Goal: Task Accomplishment & Management: Use online tool/utility

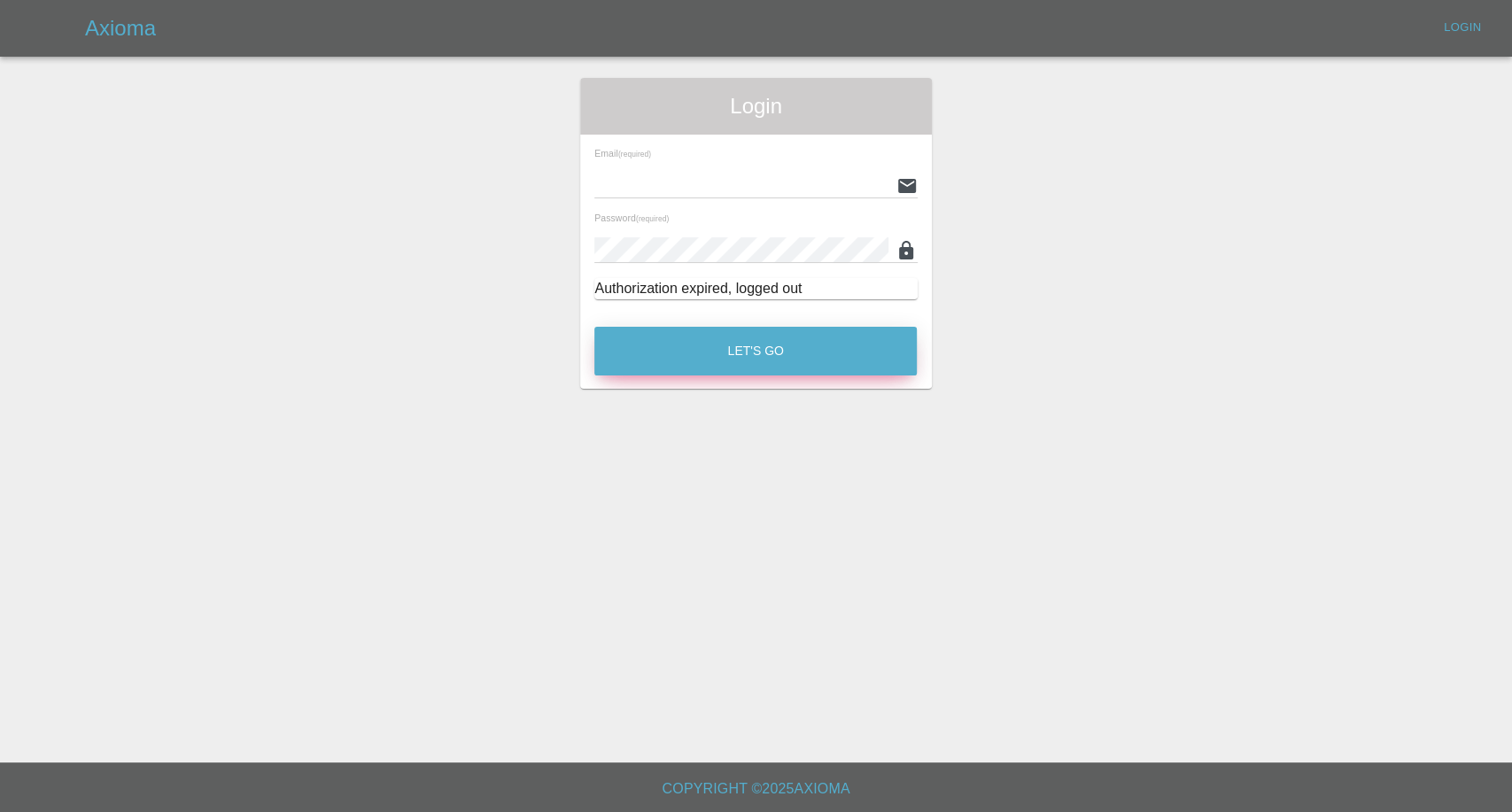
type input "[EMAIL_ADDRESS][DOMAIN_NAME]"
click at [737, 363] on button "Let's Go" at bounding box center [755, 351] width 322 height 48
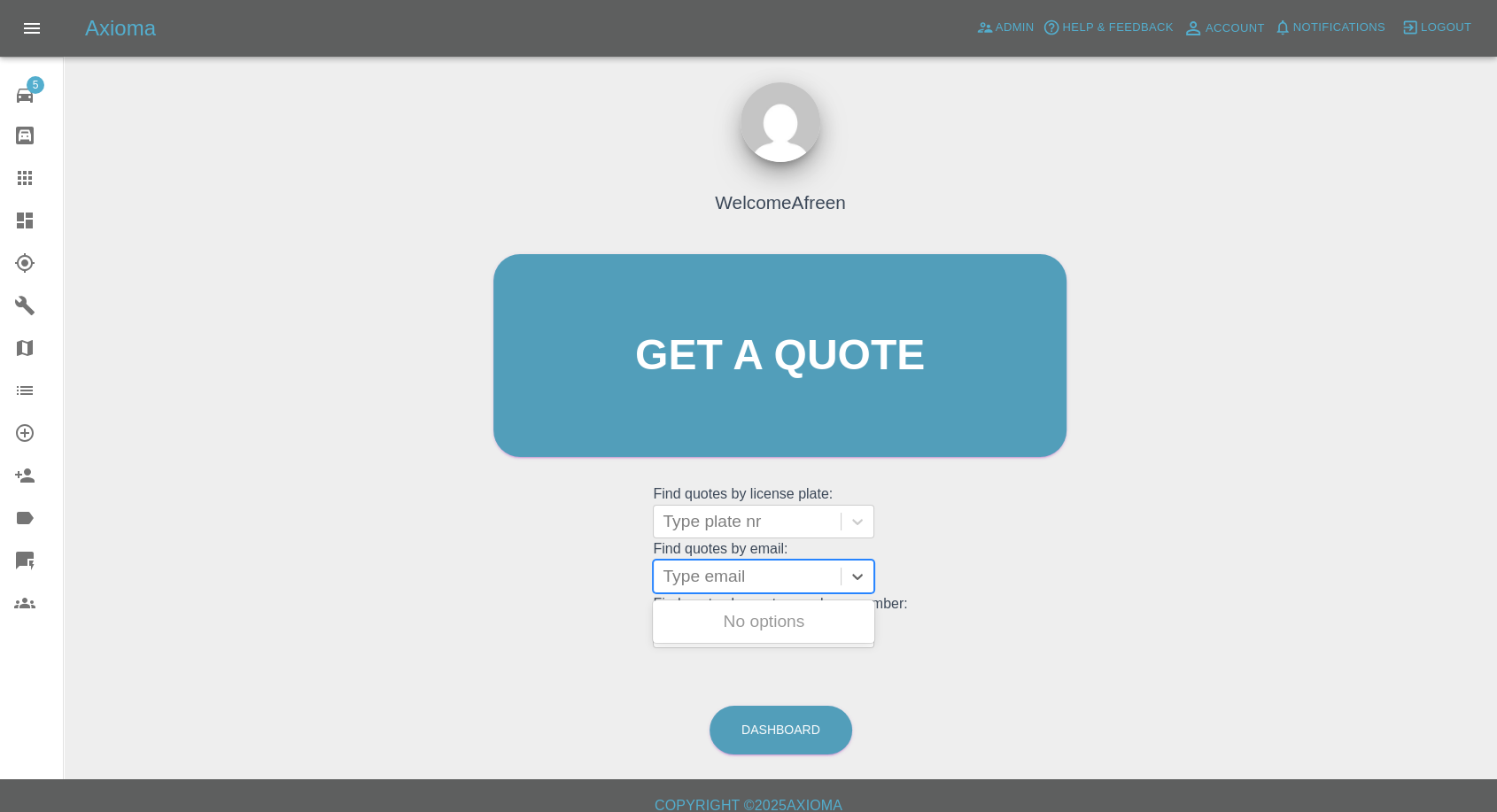
click at [774, 577] on div at bounding box center [747, 577] width 170 height 25
paste input ""[EMAIL_ADDRESS][DOMAIN_NAME]" <undefined>"
drag, startPoint x: 774, startPoint y: 577, endPoint x: 751, endPoint y: 576, distance: 23.0
click at [766, 576] on input ""[EMAIL_ADDRESS][DOMAIN_NAME]" <undefined>" at bounding box center [661, 577] width 342 height 22
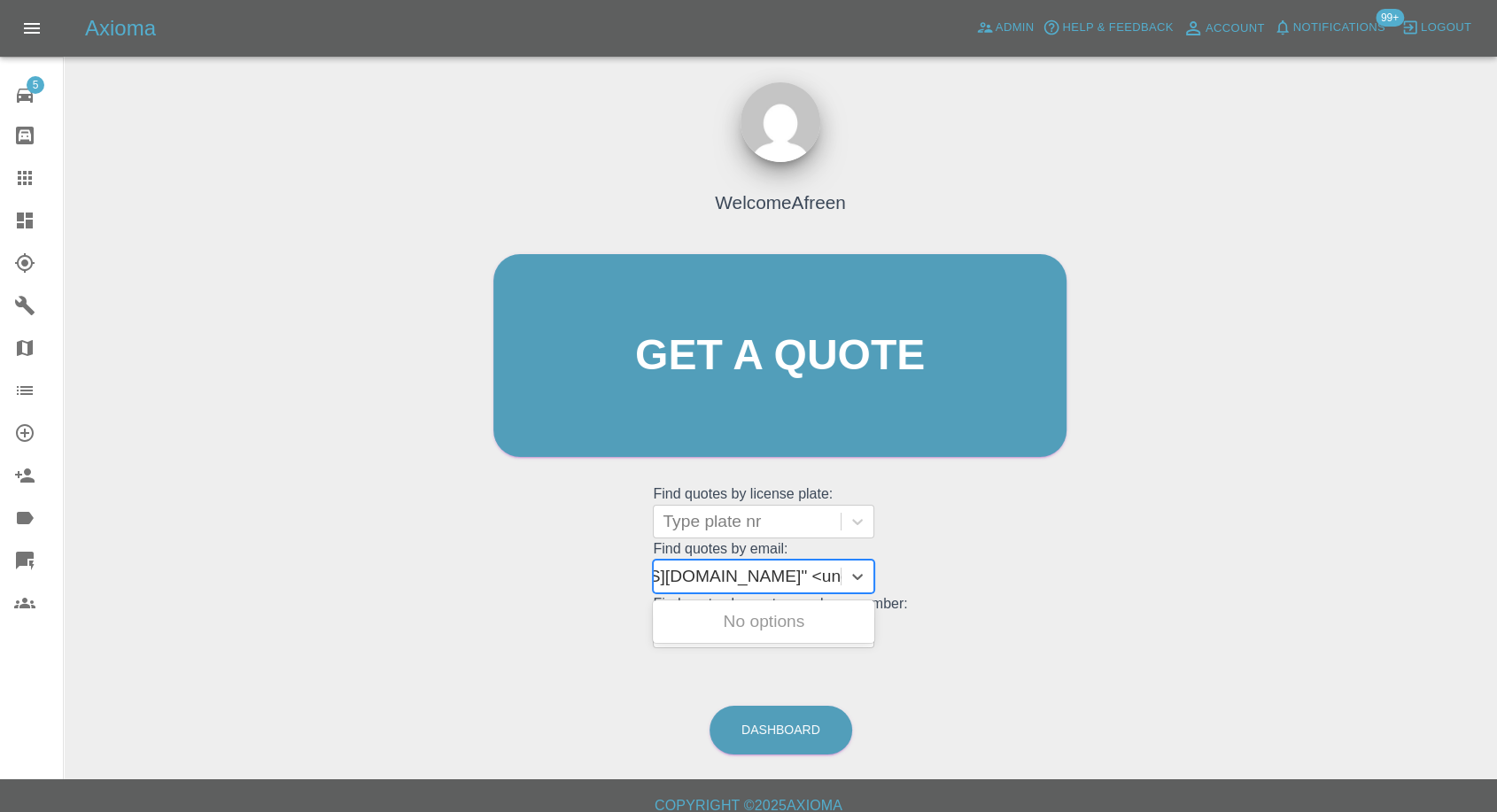
drag, startPoint x: 727, startPoint y: 573, endPoint x: 1510, endPoint y: 522, distance: 784.7
click at [1497, 564] on html "Axioma Admin Help & Feedback Account Notifications 99+ Logout 5 Repair home Bod…" at bounding box center [748, 415] width 1497 height 829
type input "[EMAIL_ADDRESS][DOMAIN_NAME]"
click at [777, 622] on div "GL21 UMA, Awaiting Repair" at bounding box center [764, 632] width 222 height 57
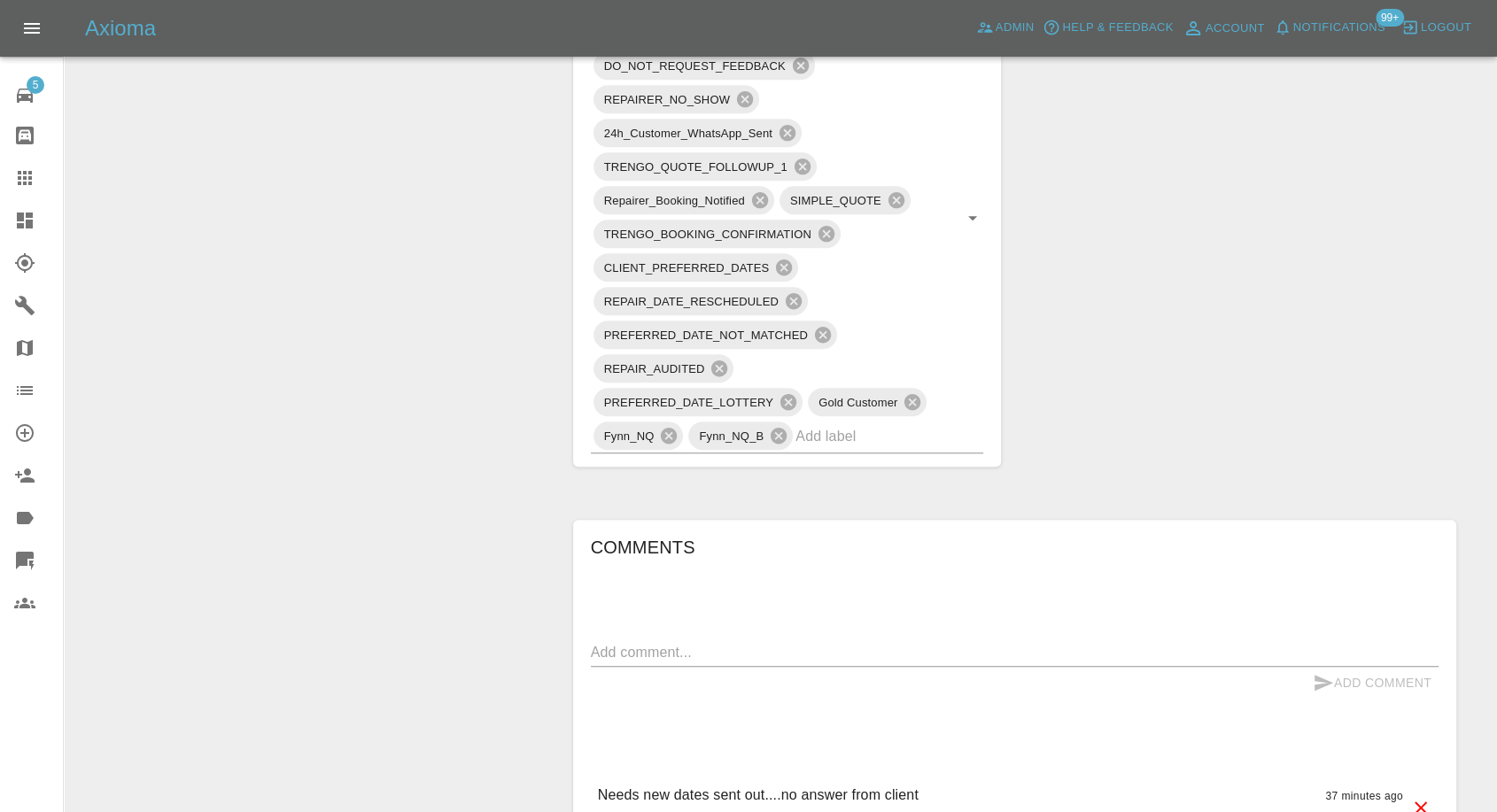
scroll to position [1377, 0]
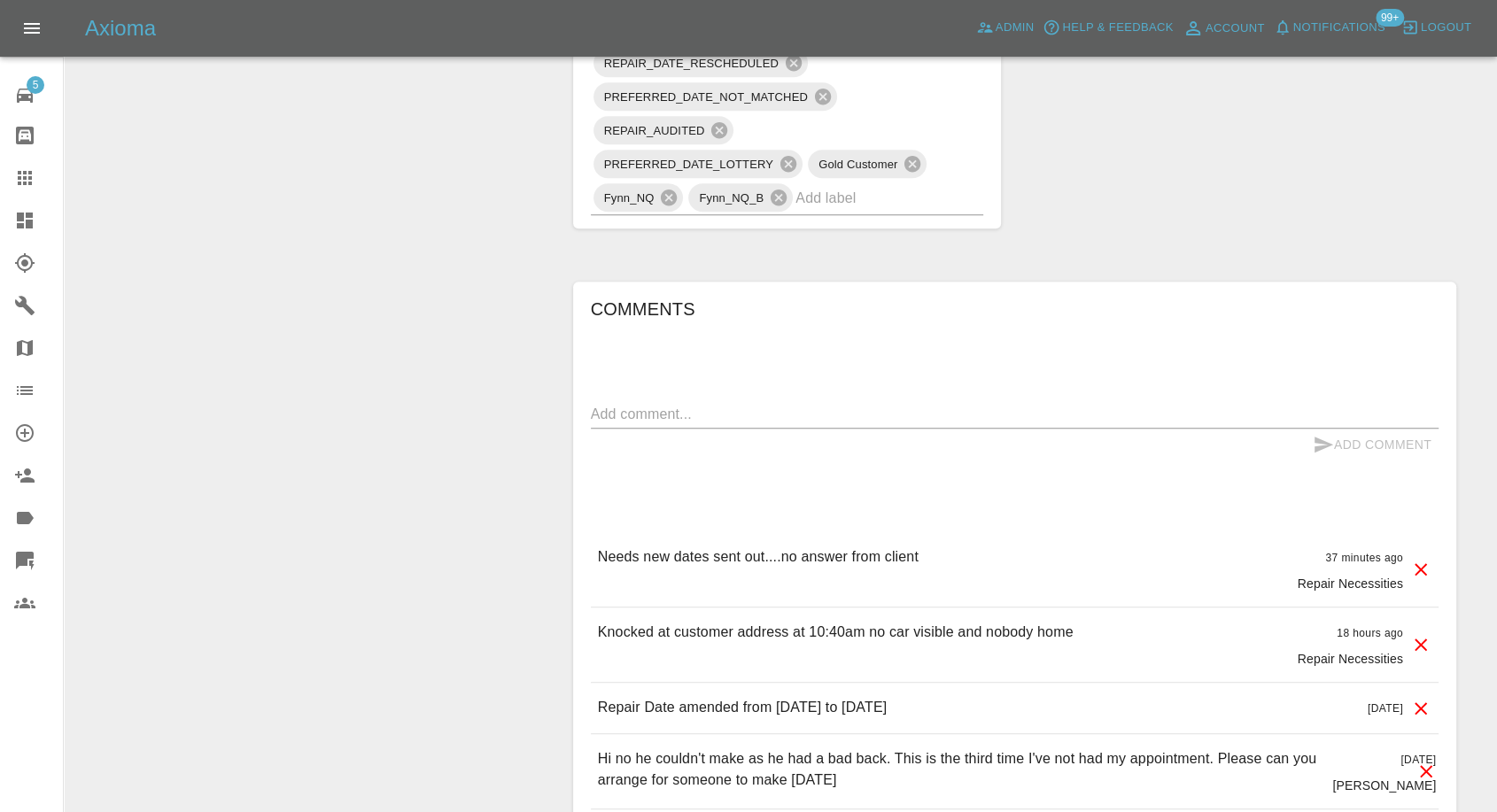
drag, startPoint x: 22, startPoint y: 181, endPoint x: 153, endPoint y: 226, distance: 138.5
click at [22, 181] on icon at bounding box center [25, 179] width 22 height 22
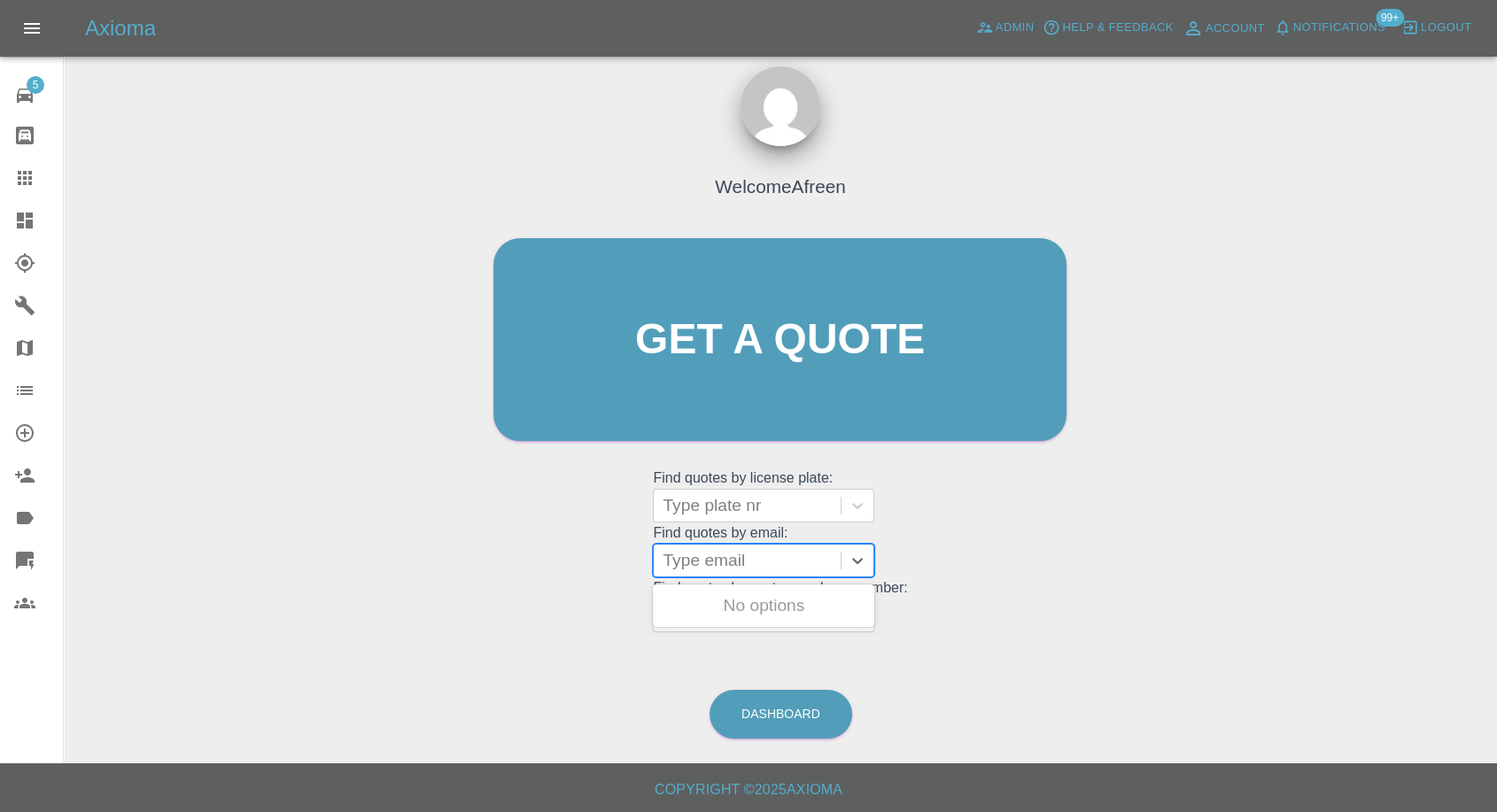
click at [748, 569] on div at bounding box center [747, 561] width 170 height 25
paste input ""[EMAIL_ADDRESS][DOMAIN_NAME]" <undefined>"
drag, startPoint x: 729, startPoint y: 563, endPoint x: 1510, endPoint y: 539, distance: 781.4
click at [1467, 565] on div "Welcome Afreen Get a quote Get a quote Find quotes by license plate: Type plate…" at bounding box center [781, 423] width 1405 height 636
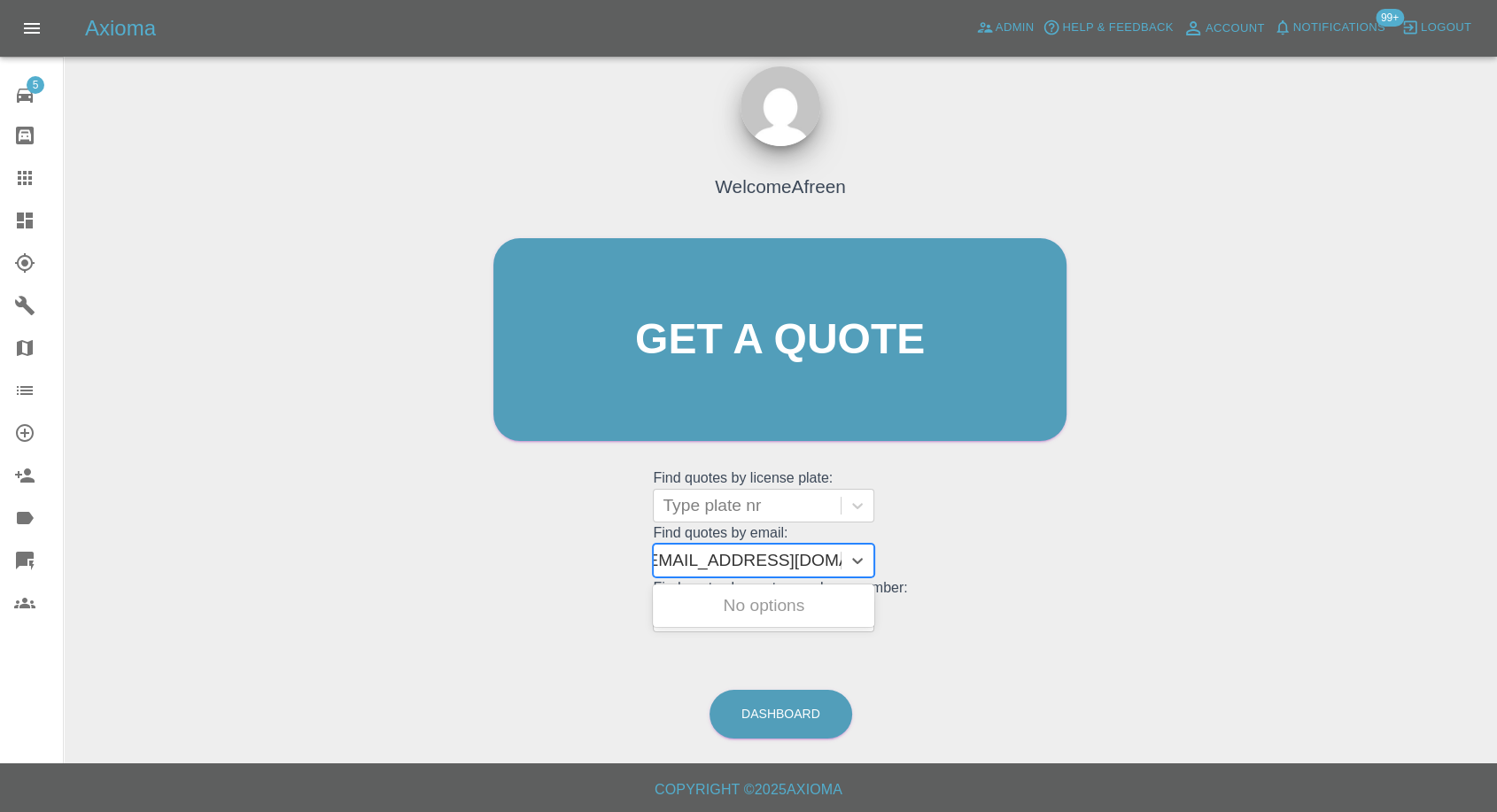
scroll to position [0, 8]
type input "[EMAIL_ADDRESS][DOMAIN_NAME]"
click at [827, 604] on div "CE24BXR, Awaiting Repair" at bounding box center [764, 616] width 222 height 57
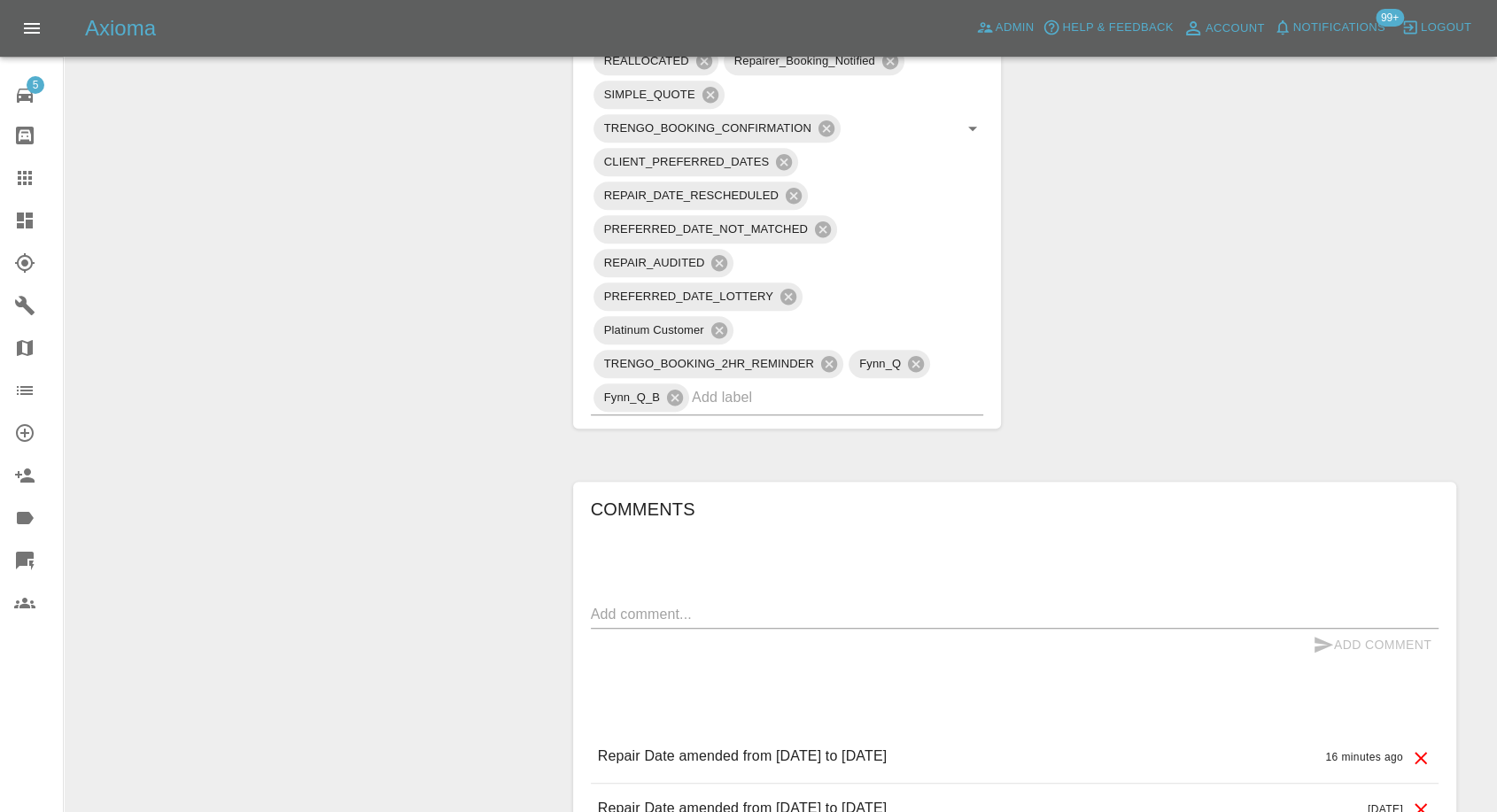
scroll to position [1377, 0]
drag, startPoint x: 5, startPoint y: 188, endPoint x: 13, endPoint y: 179, distance: 12.0
click at [5, 188] on link "Claims" at bounding box center [31, 178] width 63 height 42
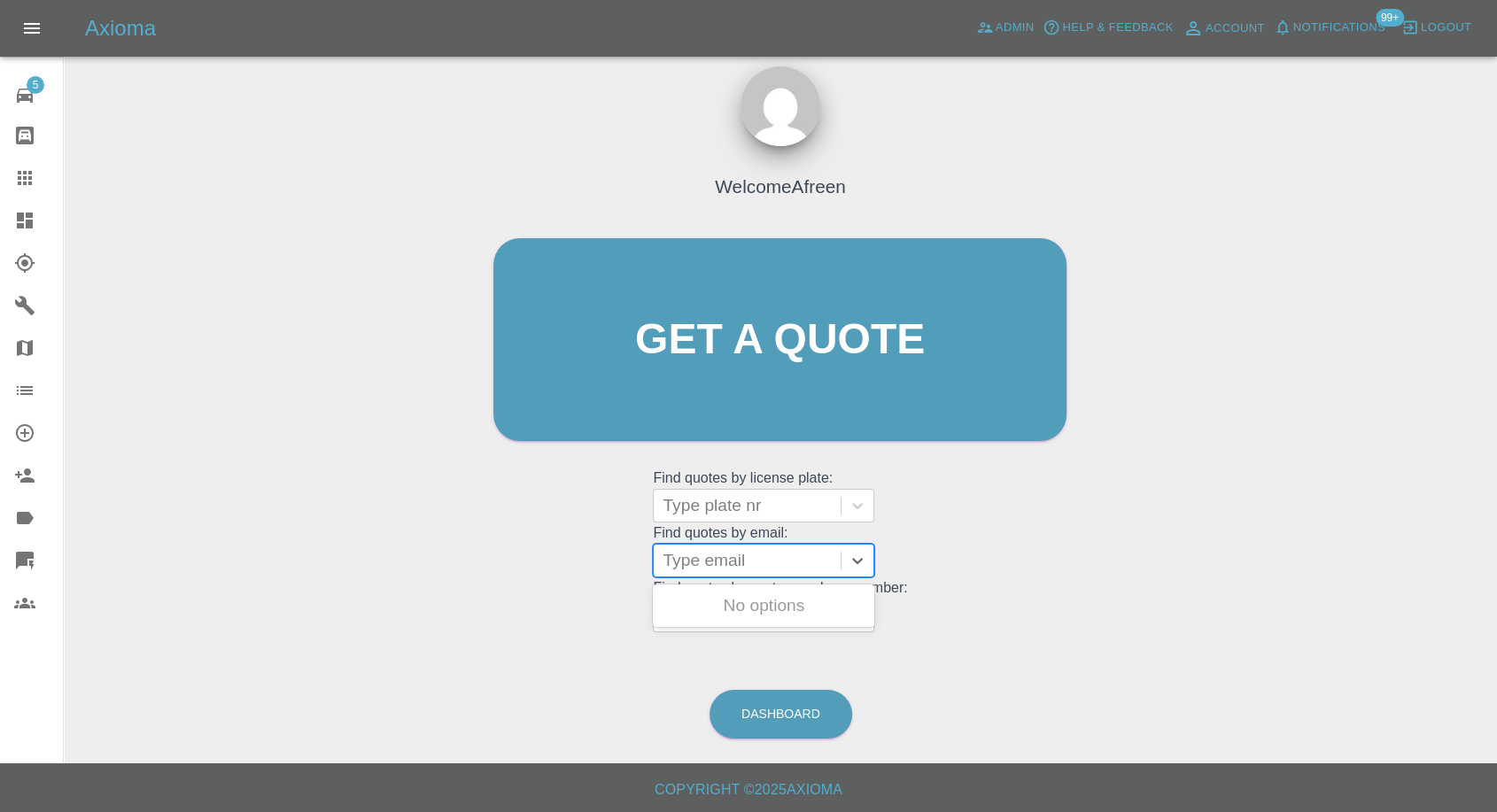
click at [731, 559] on div at bounding box center [747, 561] width 170 height 25
paste input ""[EMAIL_ADDRESS][DOMAIN_NAME]" <undefined>"
drag, startPoint x: 730, startPoint y: 563, endPoint x: 1510, endPoint y: 586, distance: 780.3
click at [1497, 586] on html "Axioma Admin Help & Feedback Account Notifications 99+ Logout 5 Repair home Bod…" at bounding box center [748, 398] width 1497 height 829
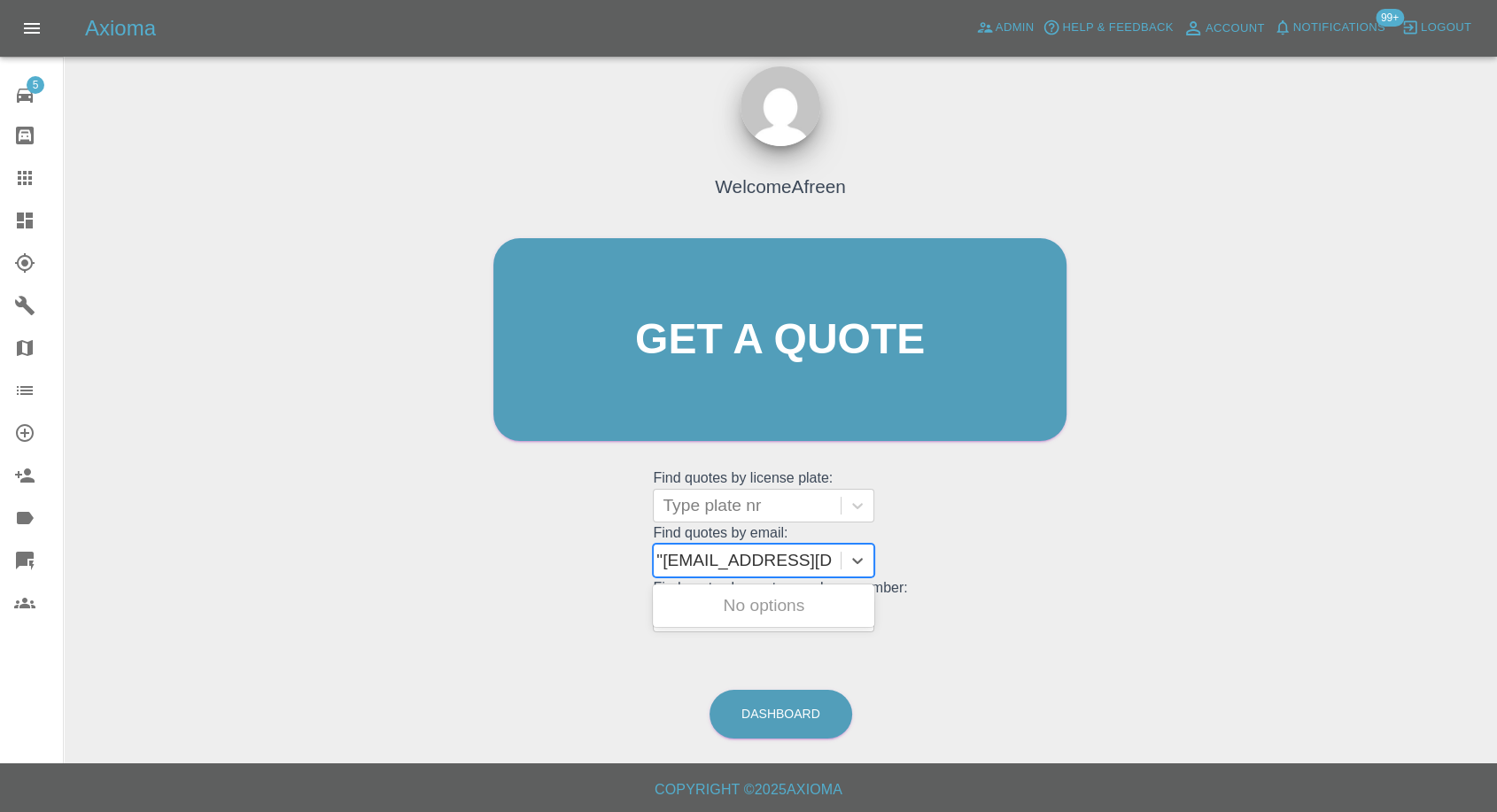
scroll to position [0, 0]
type input "[EMAIL_ADDRESS][DOMAIN_NAME]"
click at [795, 604] on div "HY69LGK, Awaiting Repair" at bounding box center [764, 616] width 222 height 57
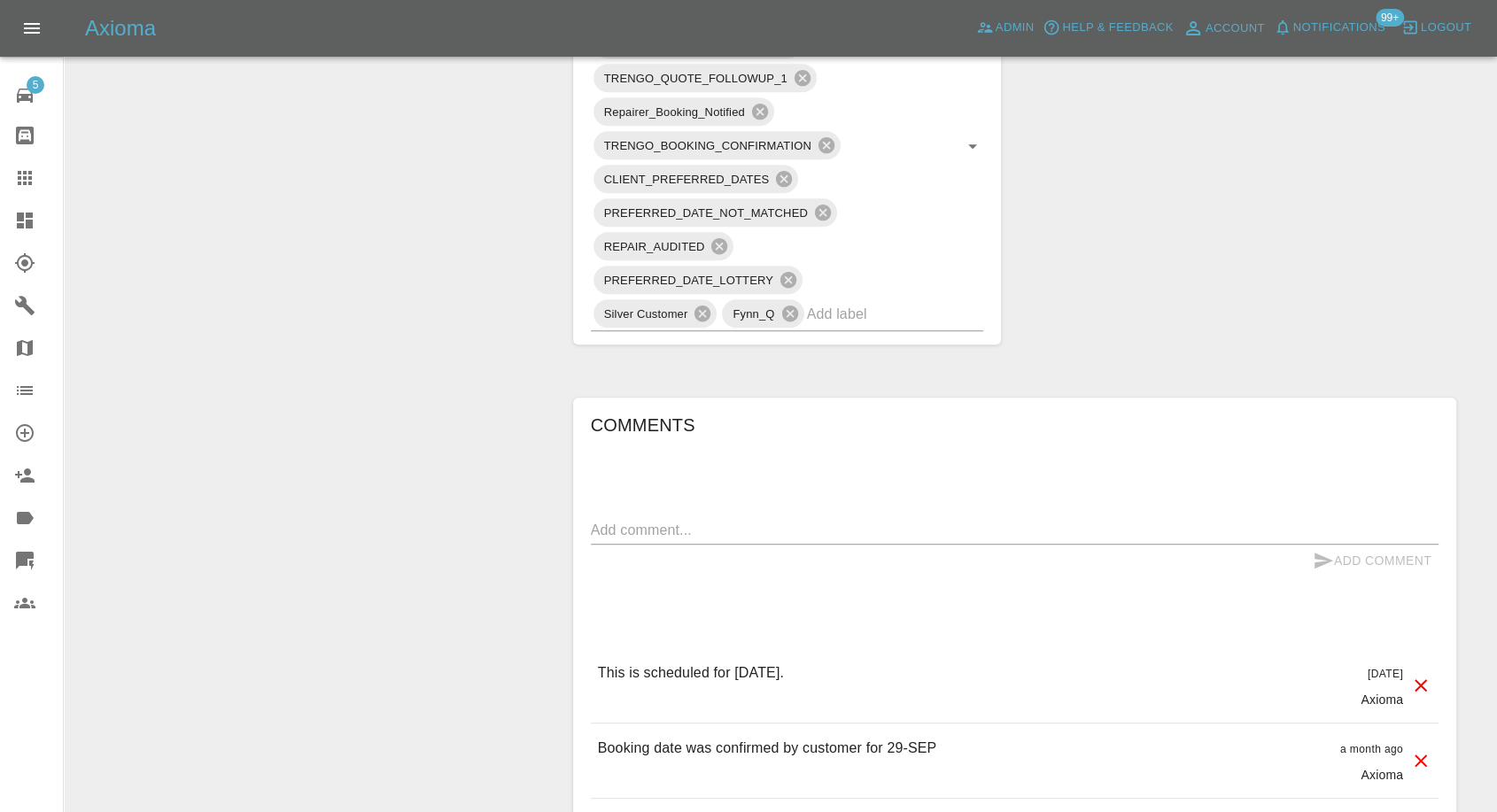
scroll to position [1181, 0]
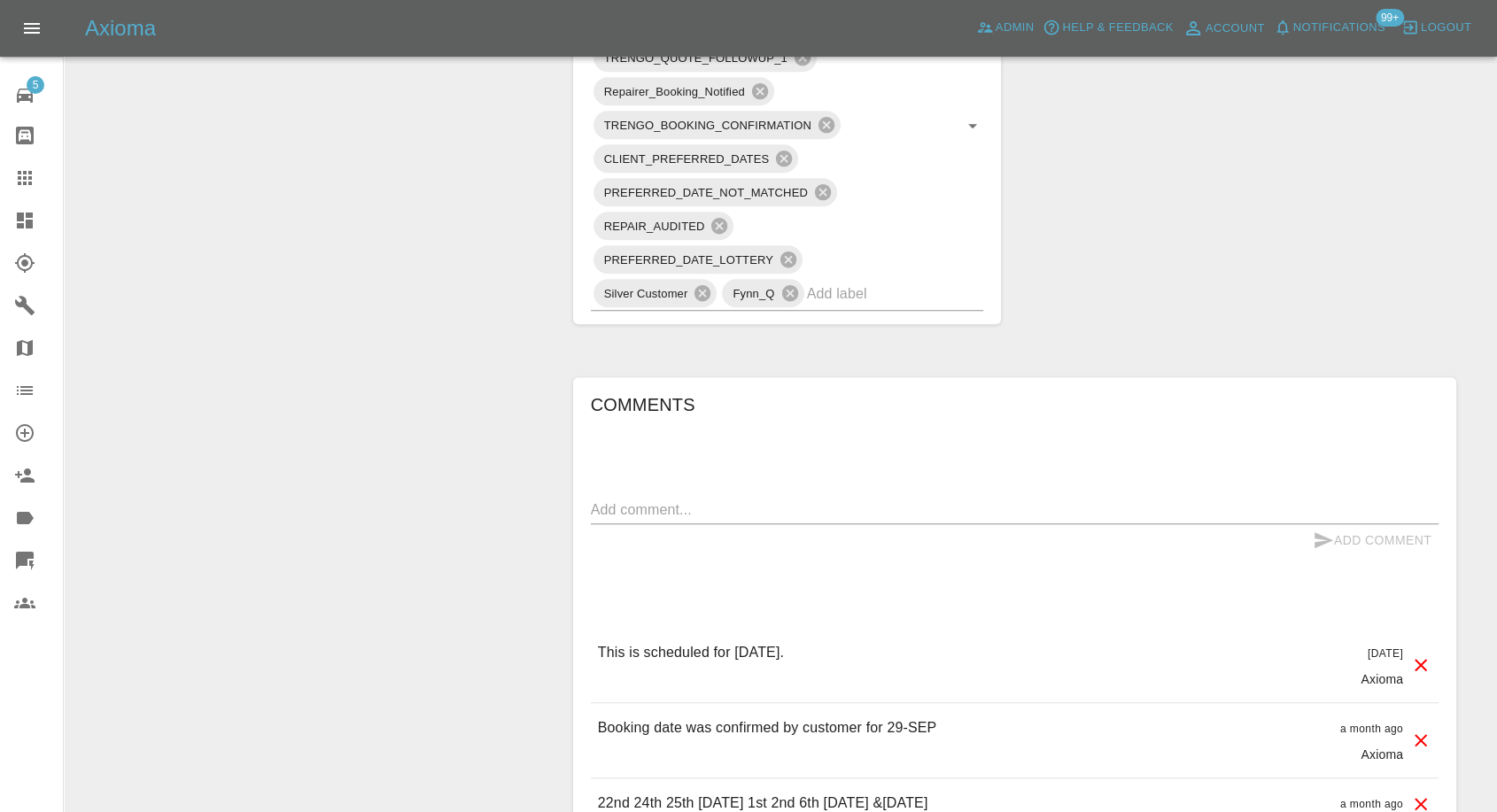
drag, startPoint x: 22, startPoint y: 173, endPoint x: 120, endPoint y: 240, distance: 118.7
click at [22, 173] on icon at bounding box center [25, 179] width 14 height 14
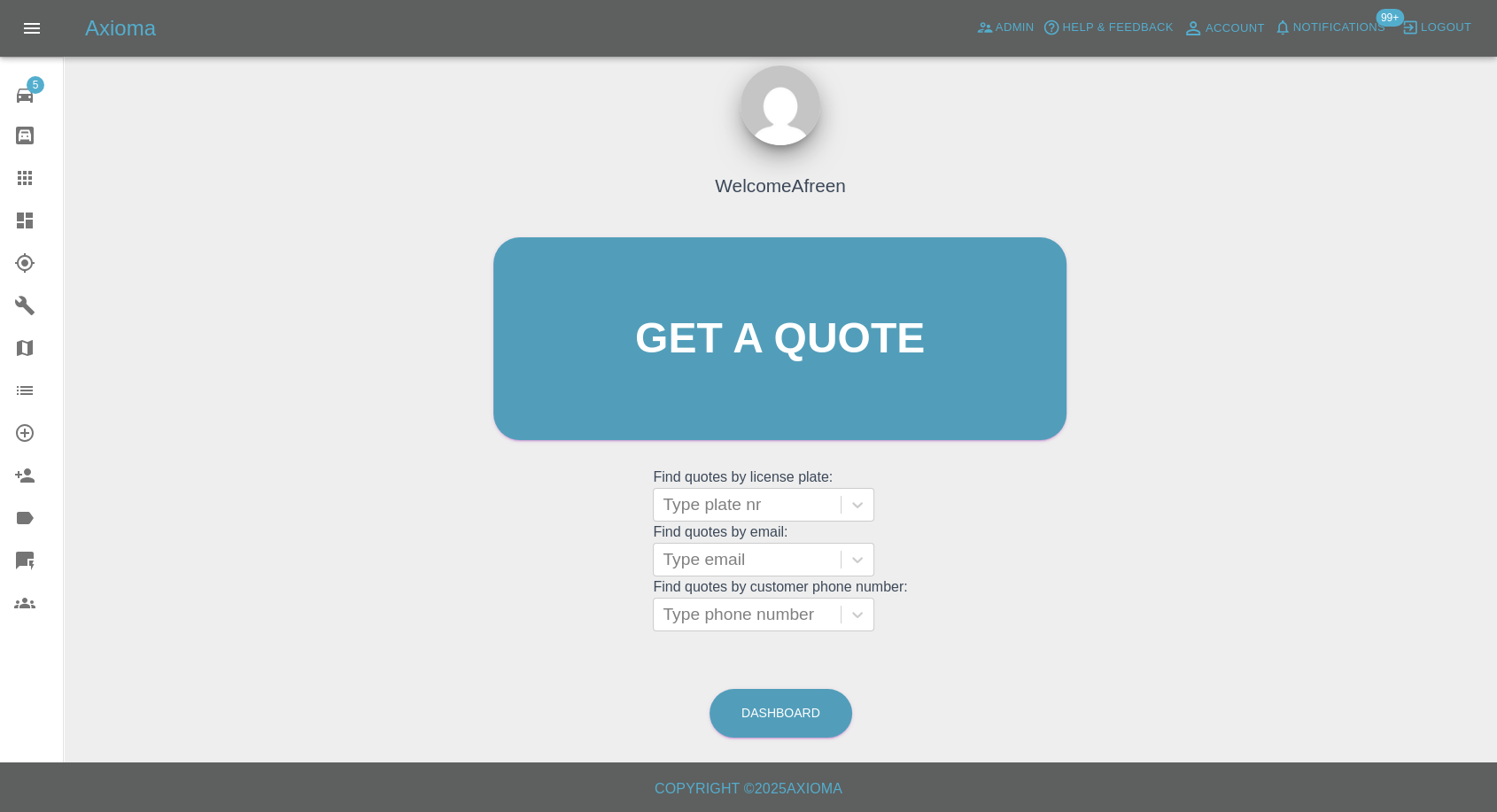
scroll to position [16, 0]
click at [722, 563] on div at bounding box center [747, 561] width 170 height 25
paste input ""[EMAIL_ADDRESS][DOMAIN_NAME]" <undefined>"
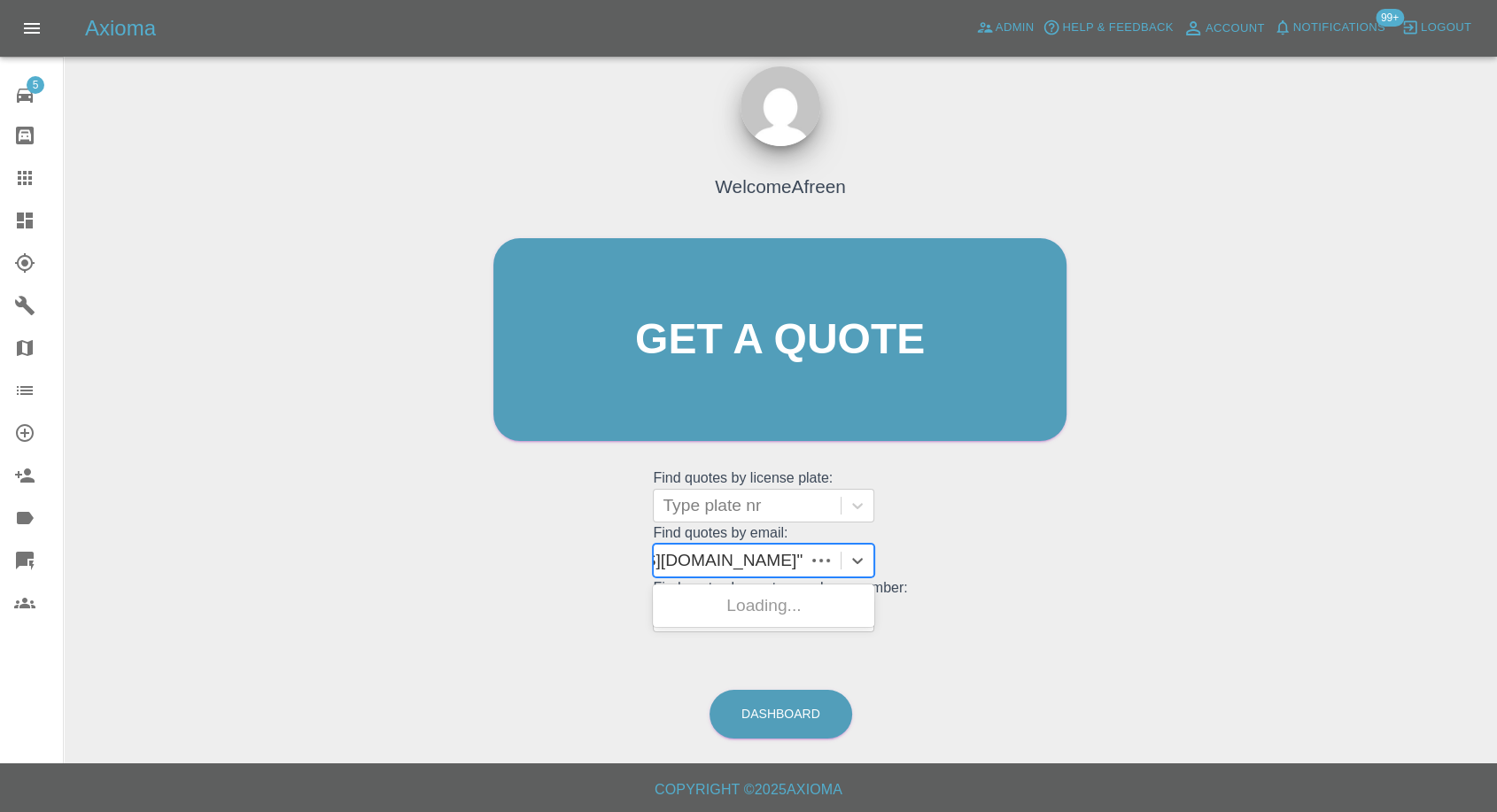
scroll to position [0, 136]
drag, startPoint x: 729, startPoint y: 558, endPoint x: 1510, endPoint y: 552, distance: 781.0
click at [1497, 554] on html "Axioma Admin Help & Feedback Account Notifications 99+ Logout 5 Repair home Bod…" at bounding box center [748, 398] width 1497 height 829
type input "[EMAIL_ADDRESS][DOMAIN_NAME]"
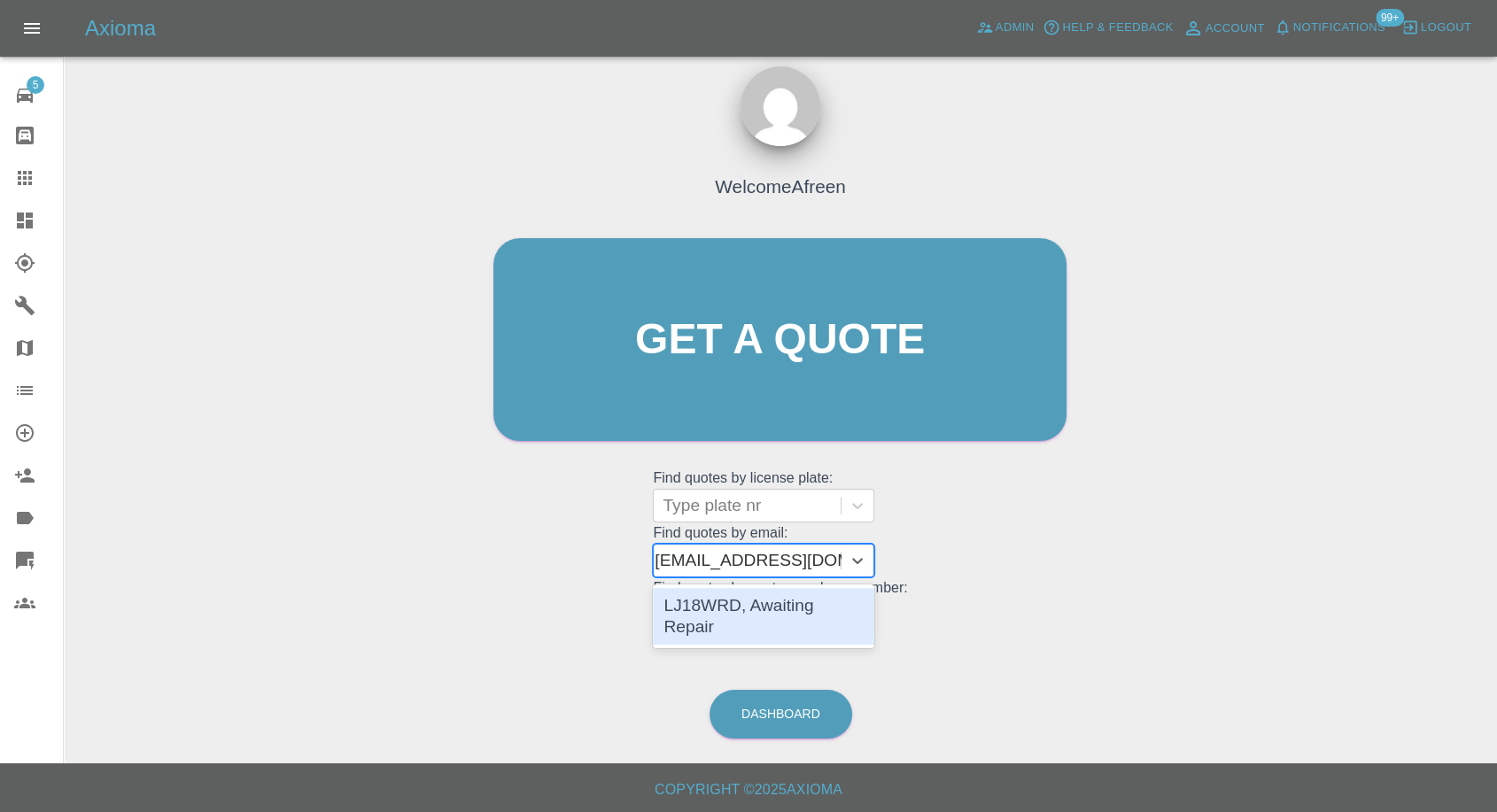
click at [783, 602] on div "LJ18WRD, Awaiting Repair" at bounding box center [764, 616] width 222 height 57
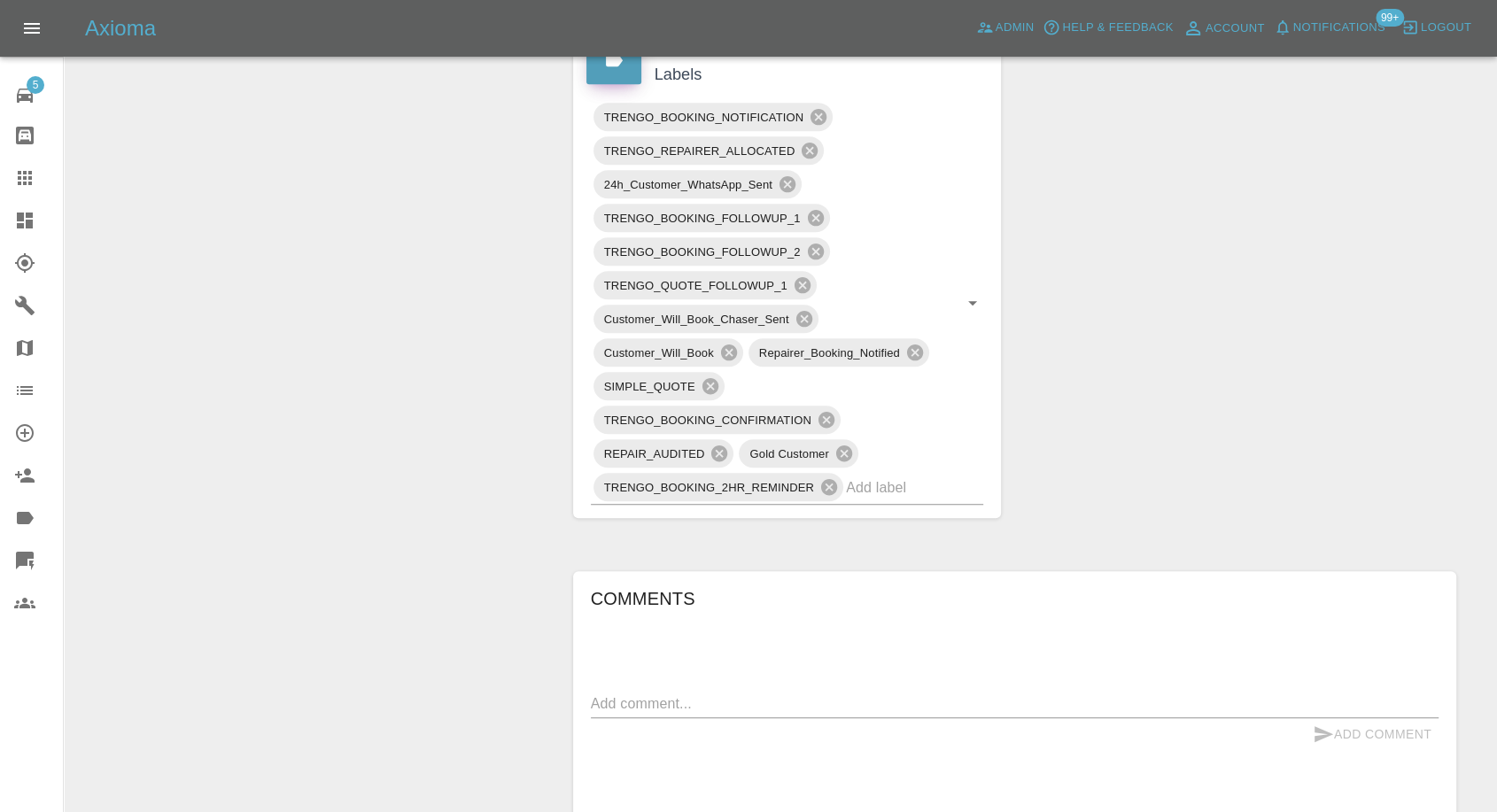
scroll to position [1279, 0]
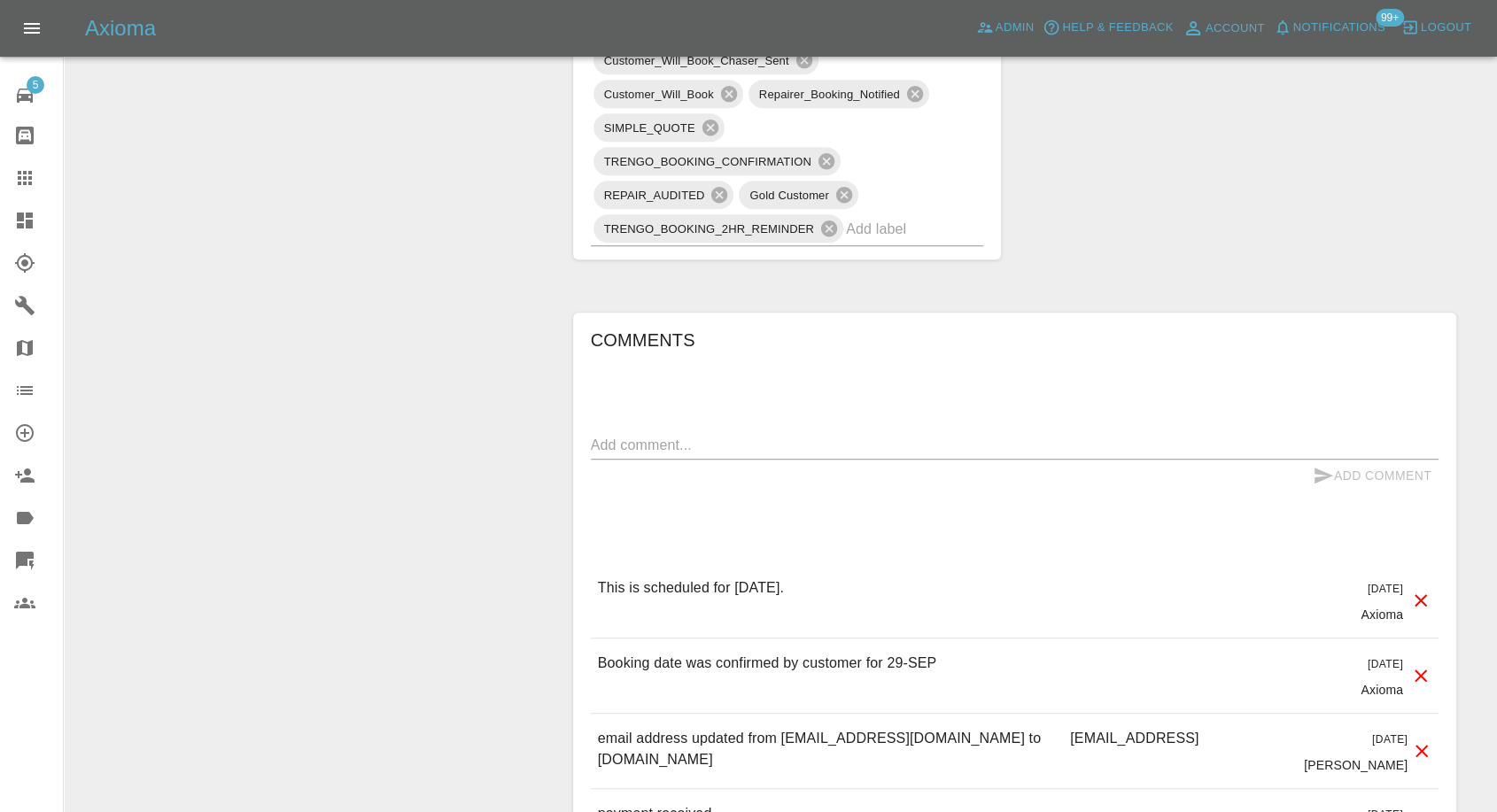
drag, startPoint x: 16, startPoint y: 185, endPoint x: 39, endPoint y: 193, distance: 24.4
click at [16, 185] on icon at bounding box center [25, 179] width 22 height 22
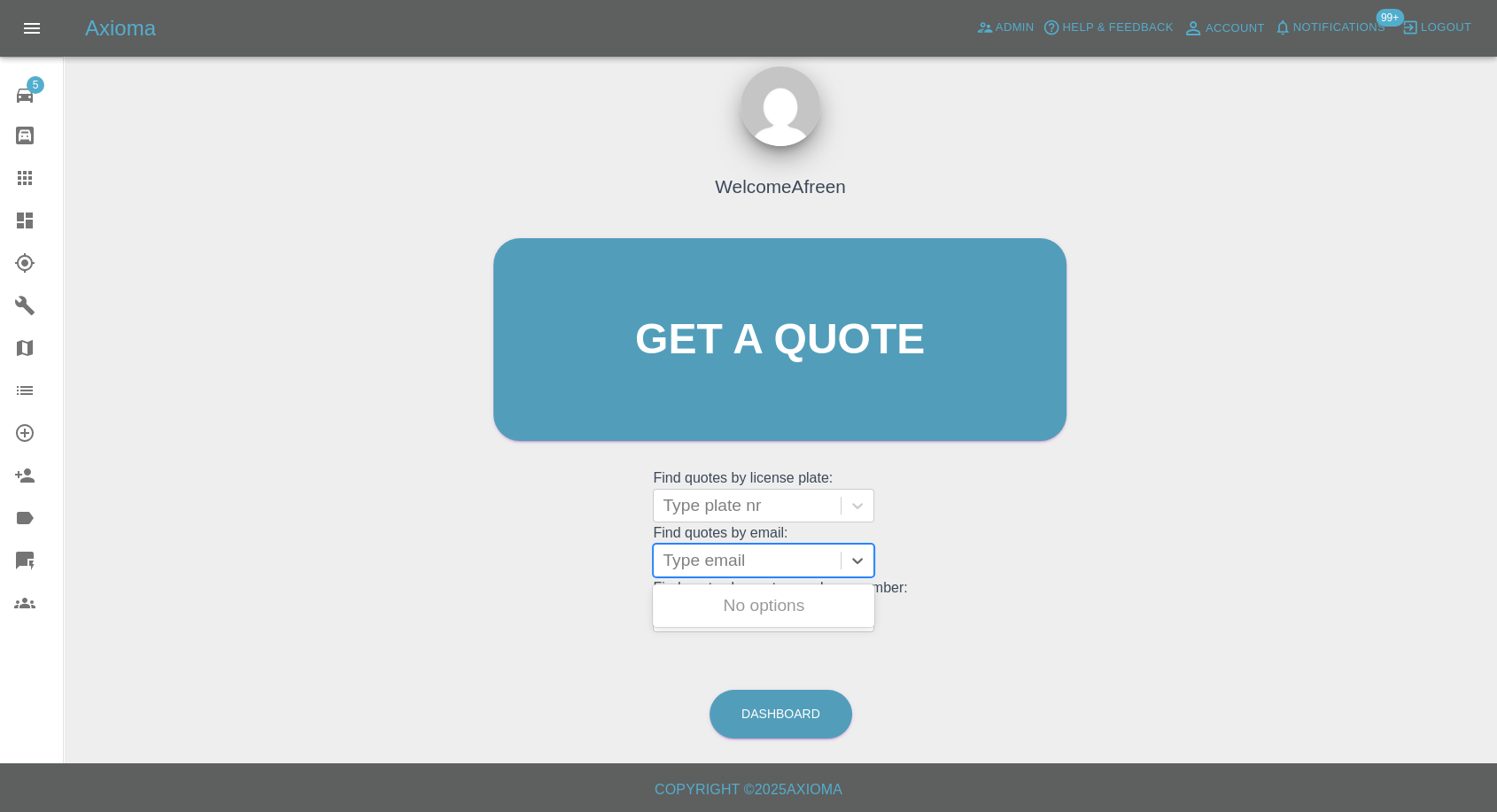
click at [755, 567] on div at bounding box center [747, 561] width 170 height 25
paste input ""[EMAIL_ADDRESS][DOMAIN_NAME]" <undefined>"
drag, startPoint x: 728, startPoint y: 560, endPoint x: 1510, endPoint y: 65, distance: 925.5
click at [1497, 191] on html "Axioma Admin Help & Feedback Account Notifications 99+ Logout 5 Repair home Bod…" at bounding box center [748, 398] width 1497 height 829
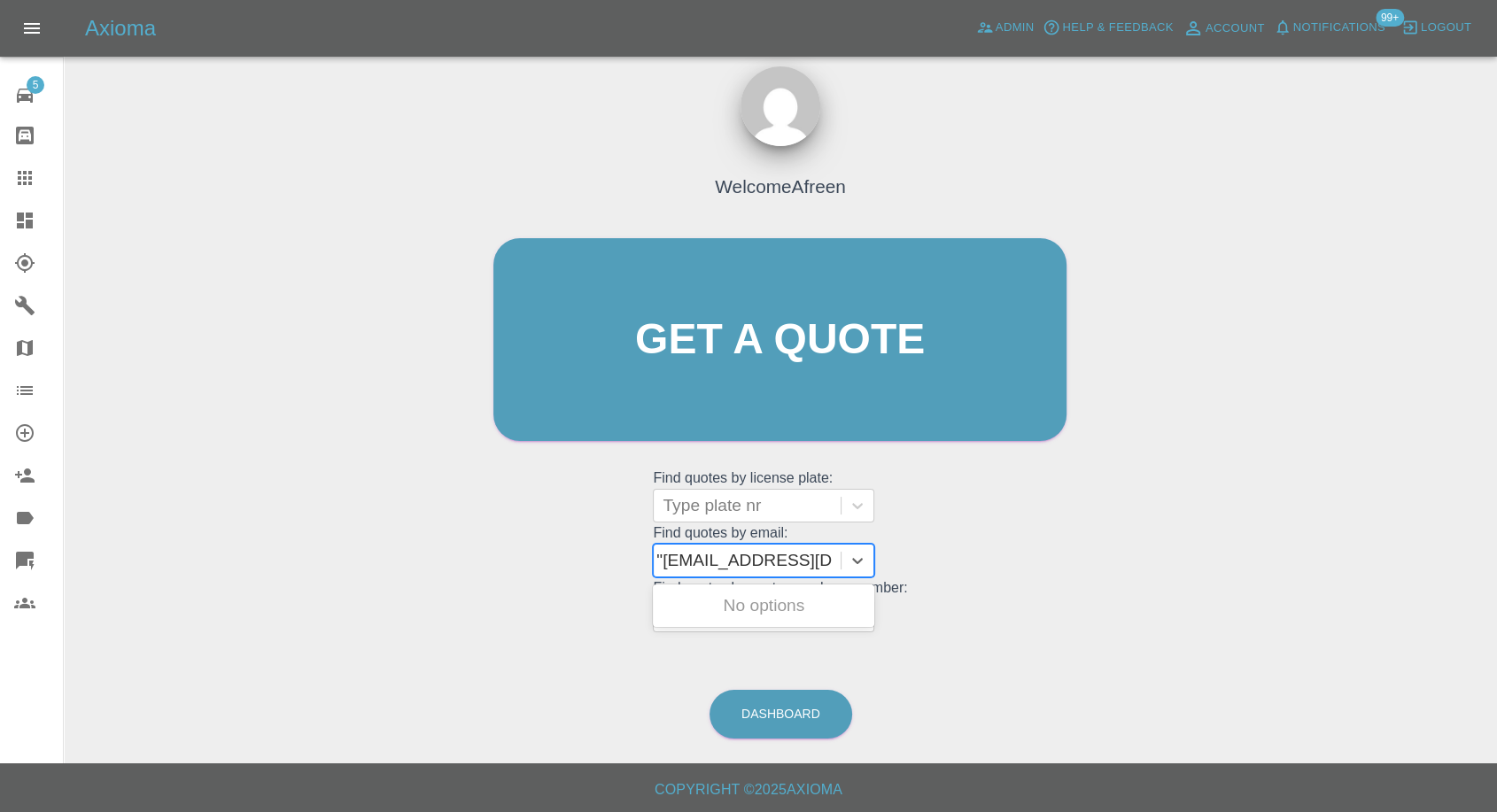
scroll to position [0, 0]
type input "[EMAIL_ADDRESS][DOMAIN_NAME]"
click at [793, 606] on div "RV60 EZK, Awaiting Repair" at bounding box center [764, 616] width 222 height 57
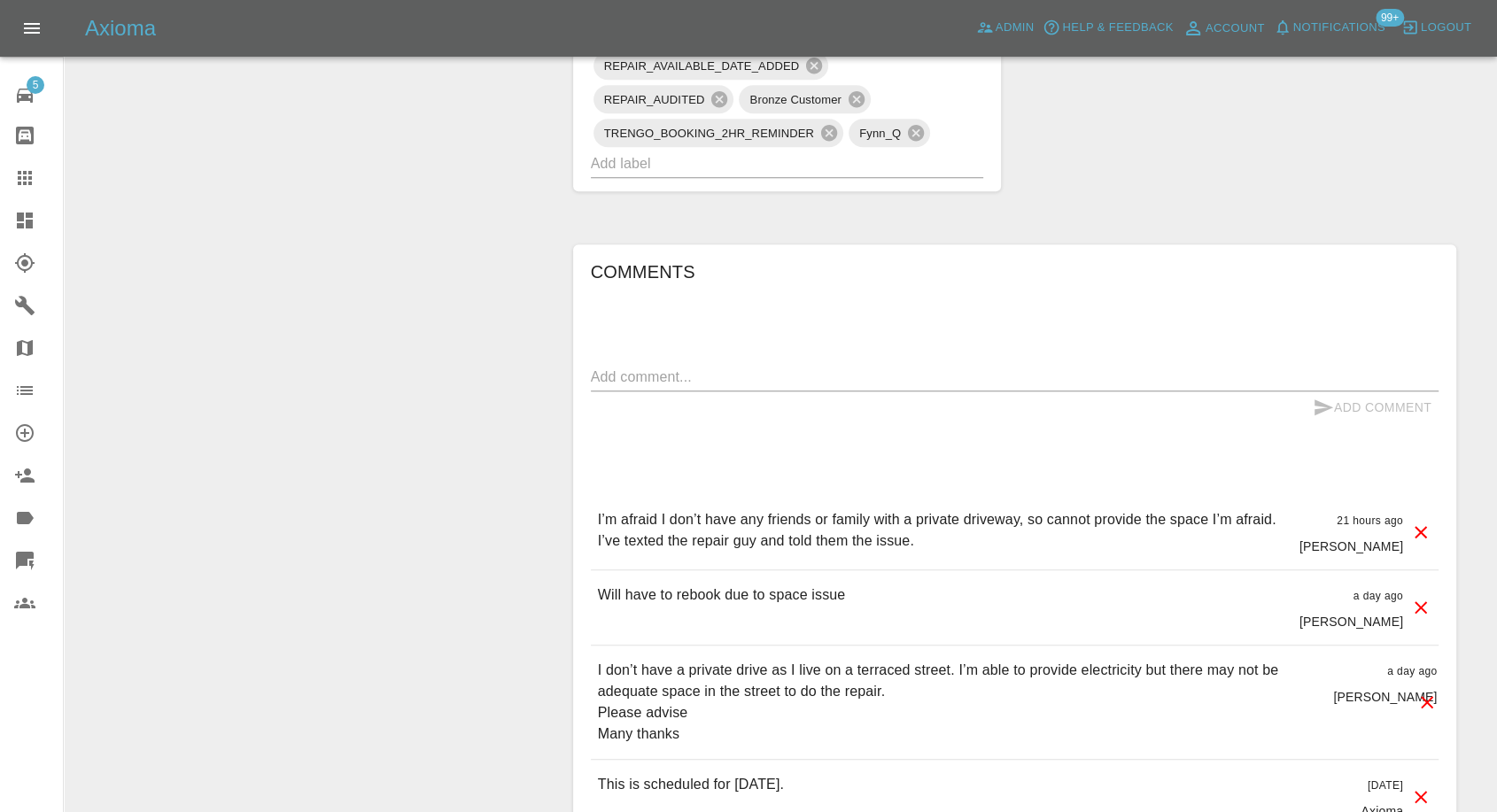
scroll to position [1377, 0]
drag, startPoint x: 17, startPoint y: 170, endPoint x: 37, endPoint y: 179, distance: 21.9
click at [17, 170] on icon at bounding box center [25, 179] width 22 height 22
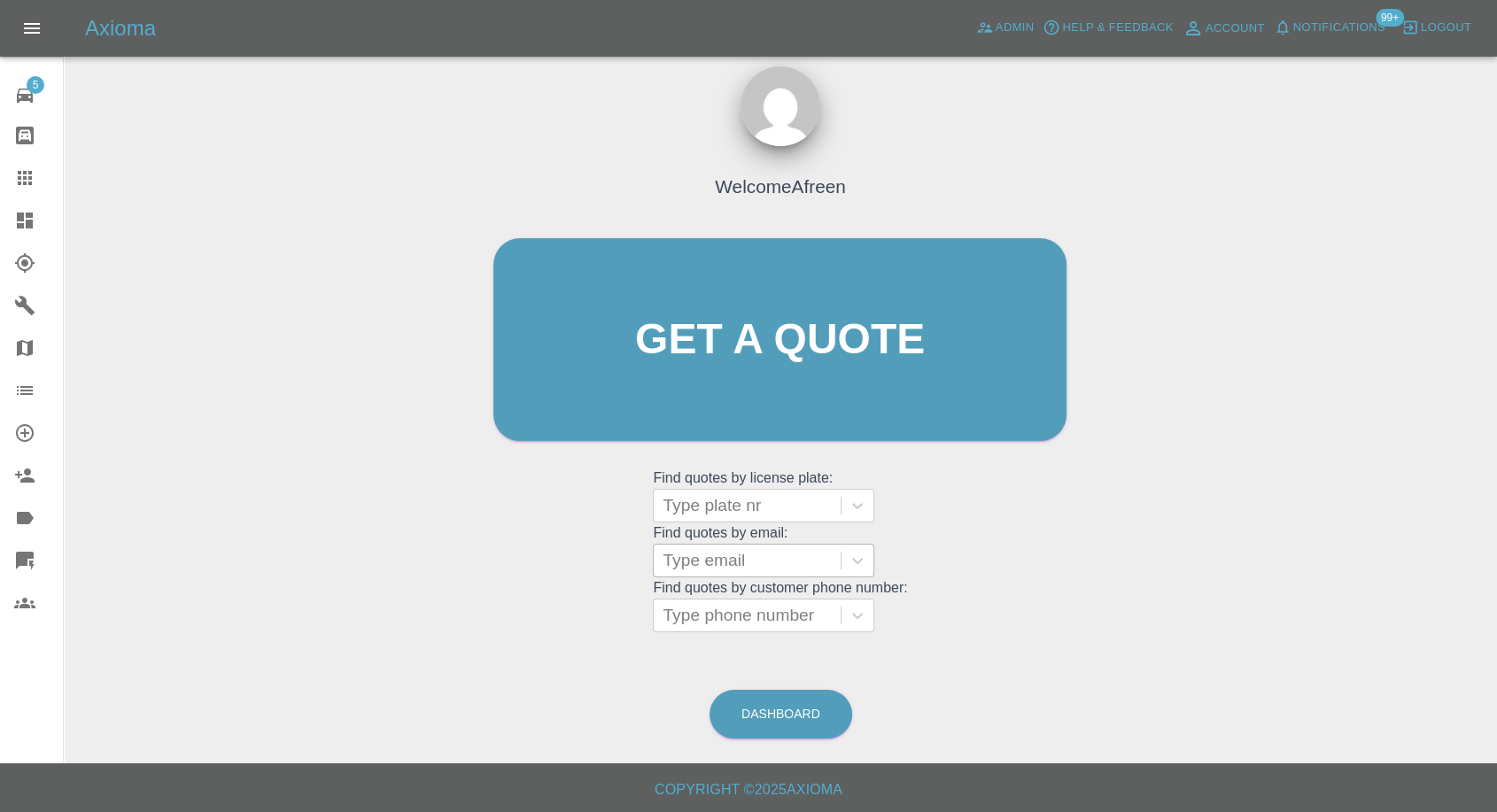
click at [768, 553] on div at bounding box center [747, 561] width 170 height 25
paste input ""[EMAIL_ADDRESS][DOMAIN_NAME]" <undefined>"
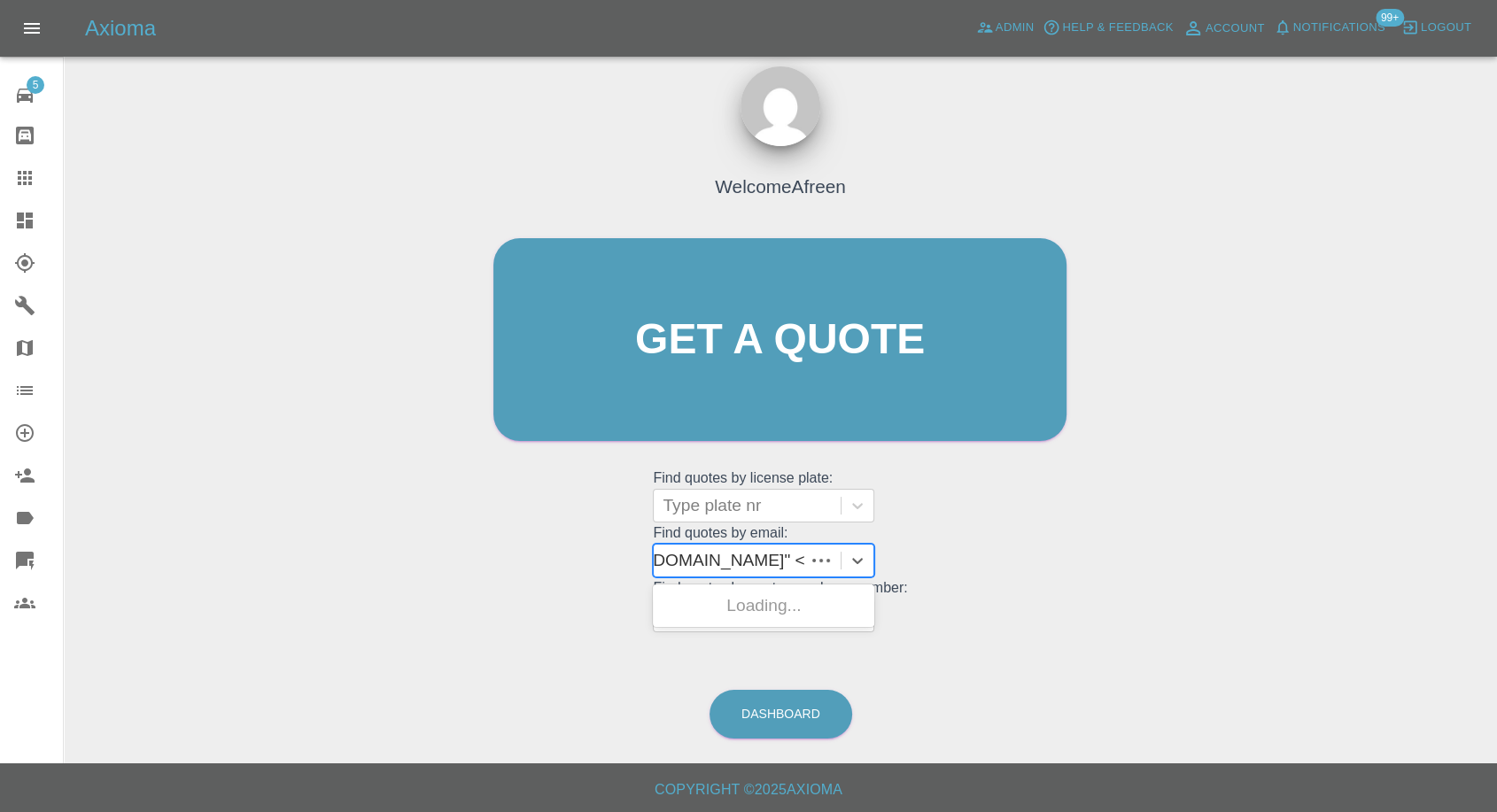
scroll to position [0, 149]
drag, startPoint x: 728, startPoint y: 554, endPoint x: 1163, endPoint y: 523, distance: 436.1
click at [1147, 526] on div "Welcome Afreen Get a quote Get a quote Find quotes by license plate: Type plate…" at bounding box center [781, 423] width 1405 height 636
type input "[EMAIL_ADDRESS][DOMAIN_NAME]"
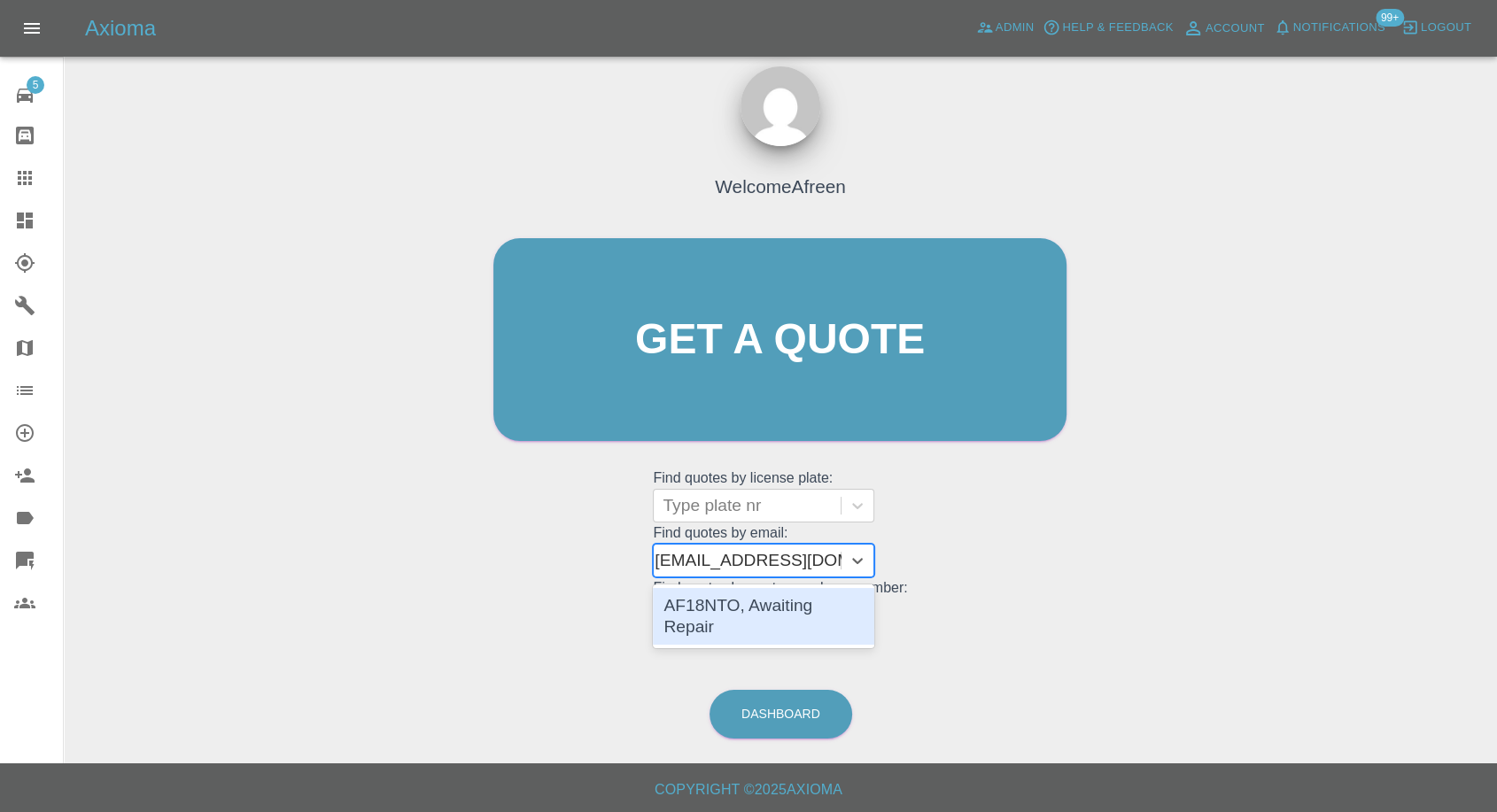
click at [846, 595] on div "AF18NTO, Awaiting Repair" at bounding box center [764, 616] width 222 height 57
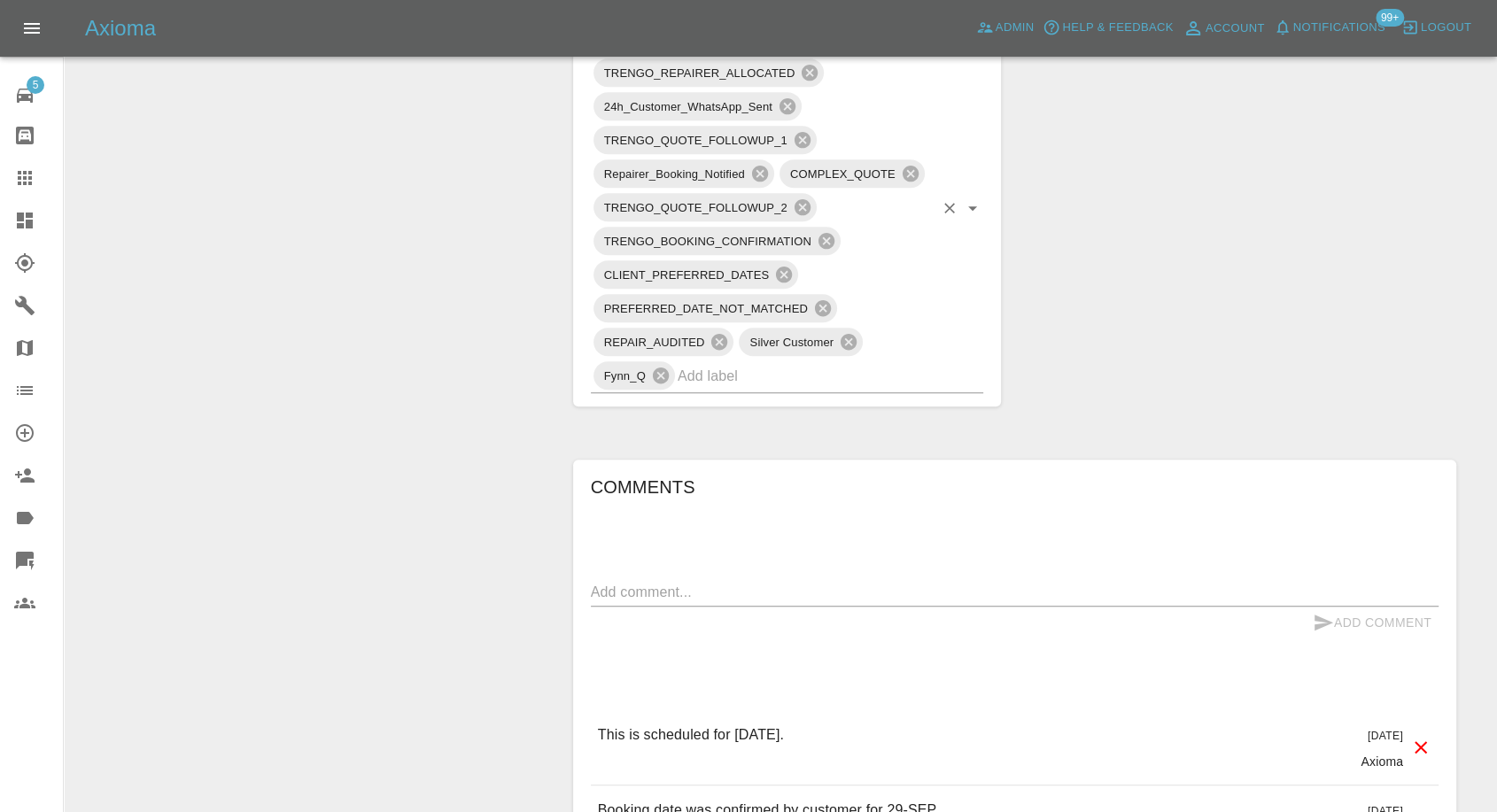
scroll to position [1279, 0]
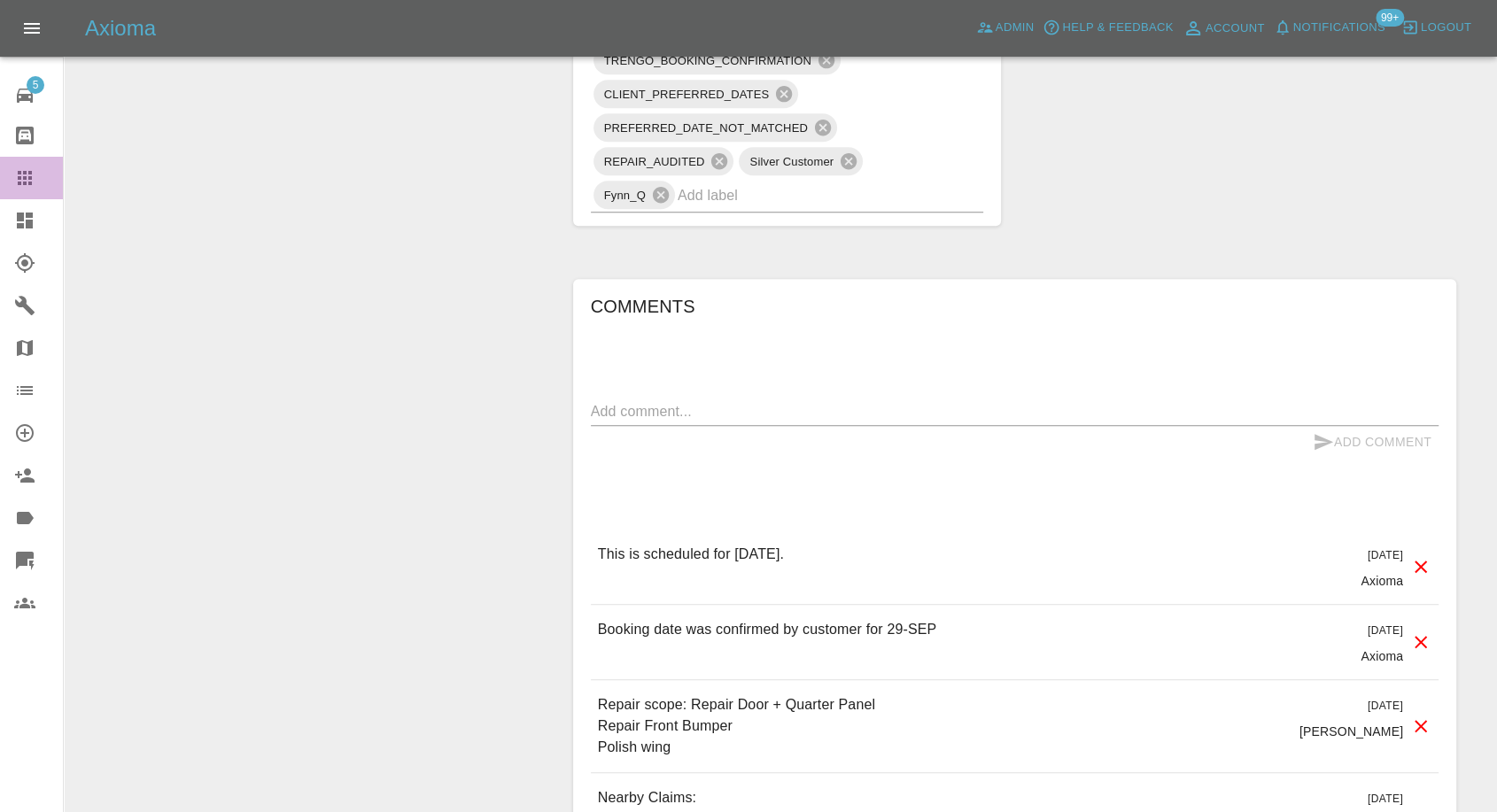
click at [20, 179] on icon at bounding box center [25, 179] width 22 height 22
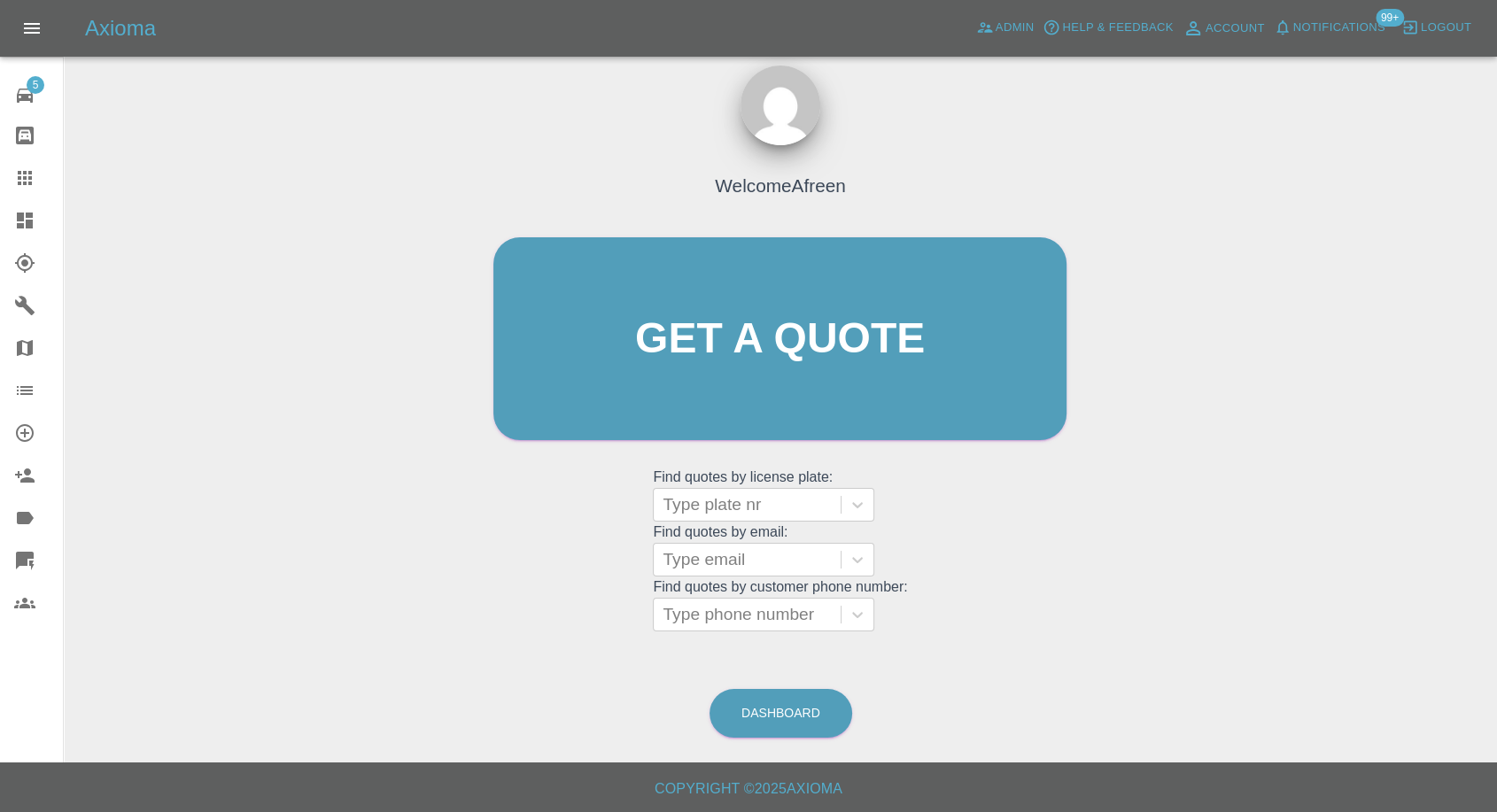
scroll to position [16, 0]
click at [731, 548] on div at bounding box center [747, 561] width 170 height 25
paste input ""[EMAIL_ADDRESS][DOMAIN_NAME]" <undefined>"
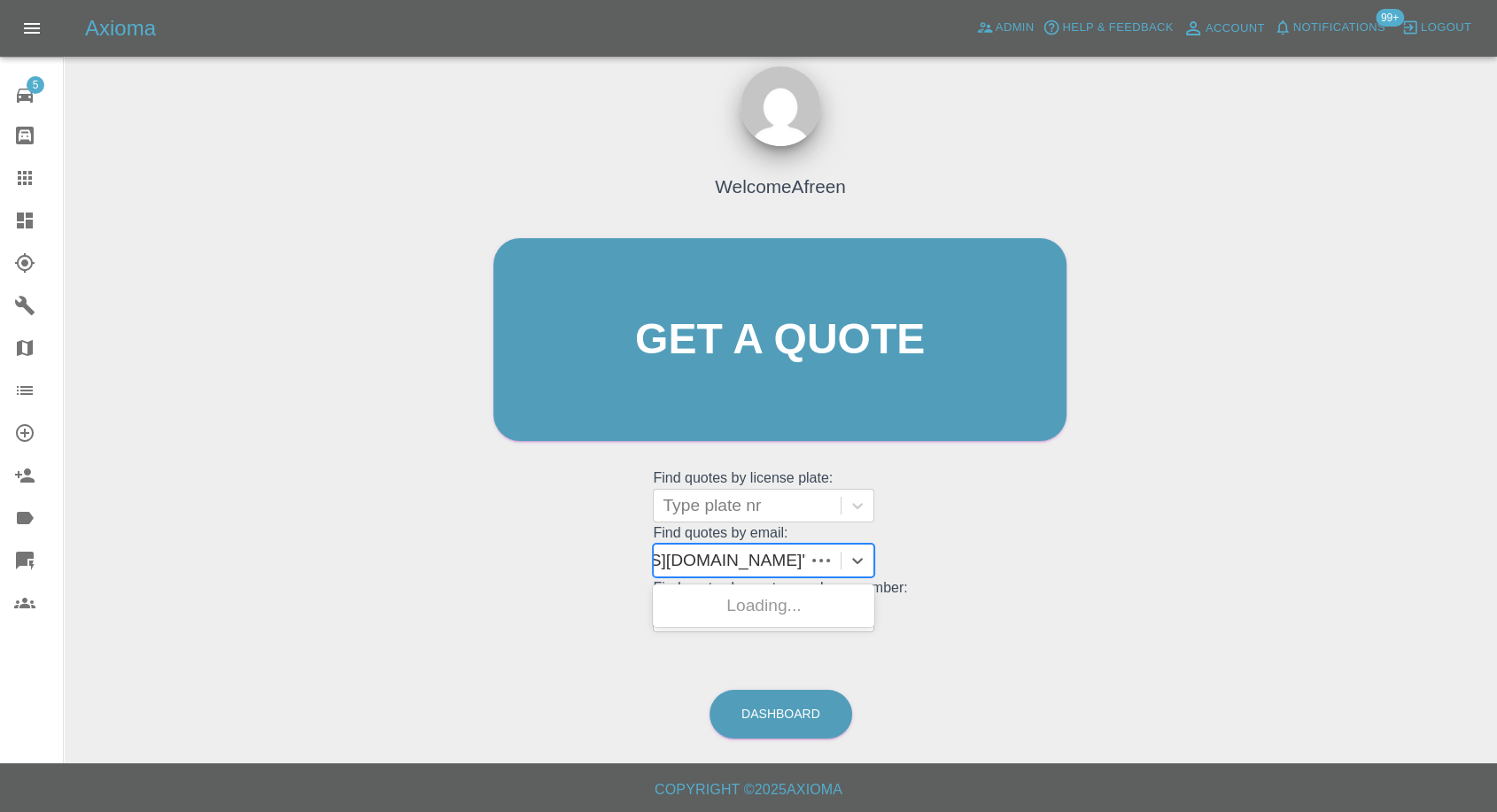
scroll to position [0, 131]
drag, startPoint x: 728, startPoint y: 559, endPoint x: 1510, endPoint y: 733, distance: 801.1
click at [1497, 729] on html "Axioma Admin Help & Feedback Account Notifications 99+ Logout 5 Repair home Bod…" at bounding box center [748, 398] width 1497 height 829
type input "[EMAIL_ADDRESS][DOMAIN_NAME]"
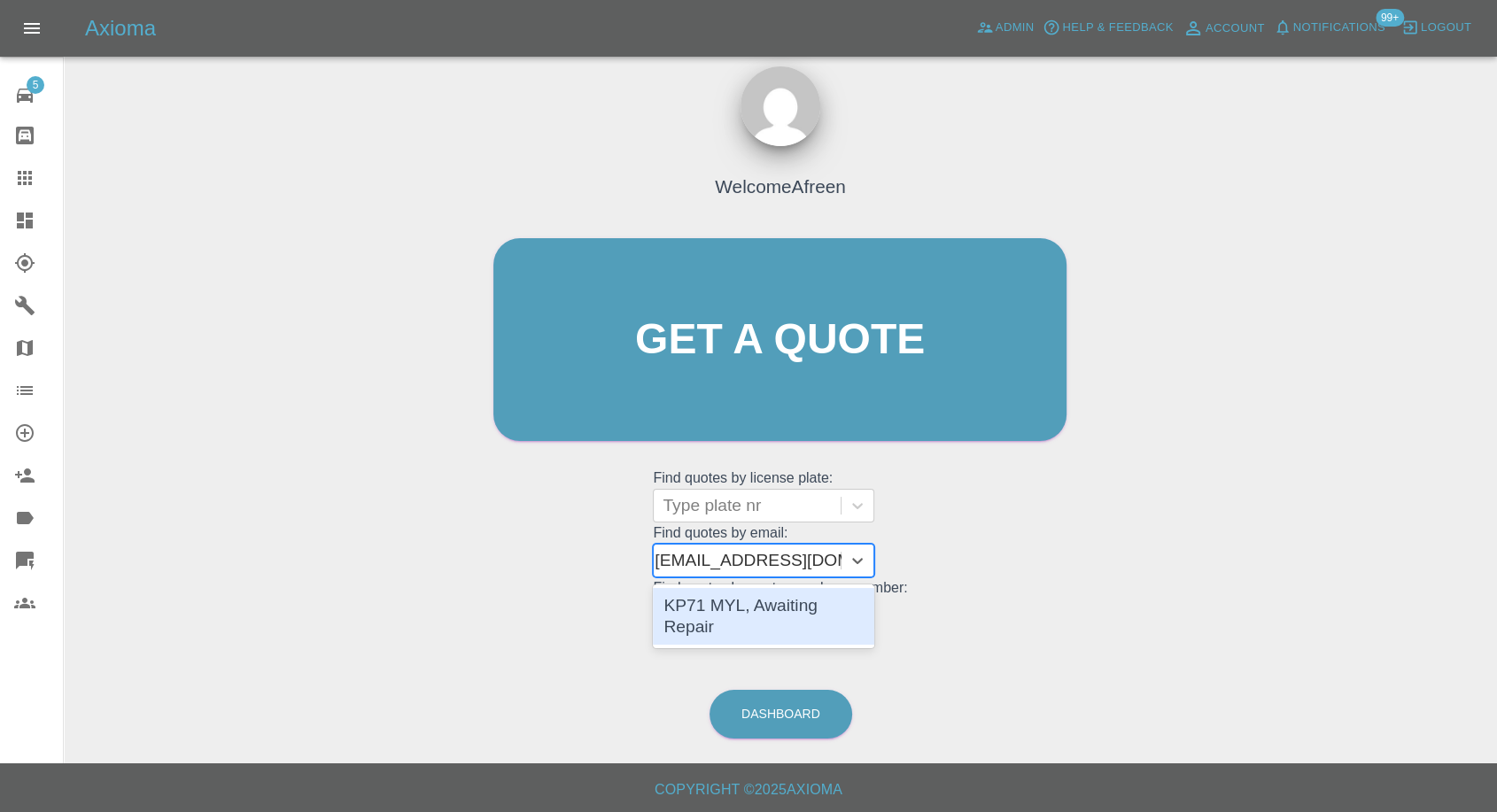
click at [766, 597] on div "KP71 MYL, Awaiting Repair" at bounding box center [764, 616] width 222 height 57
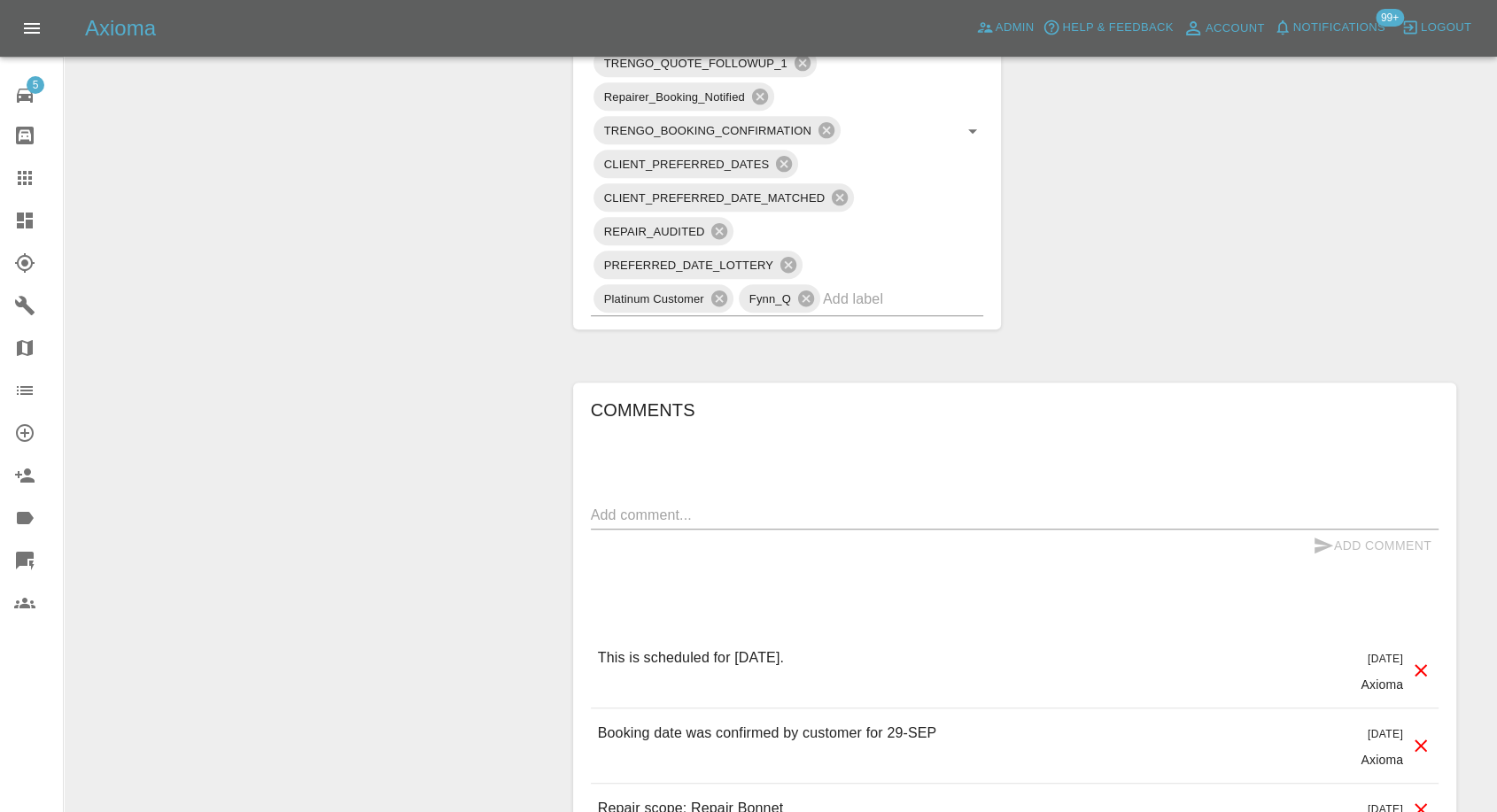
scroll to position [1181, 0]
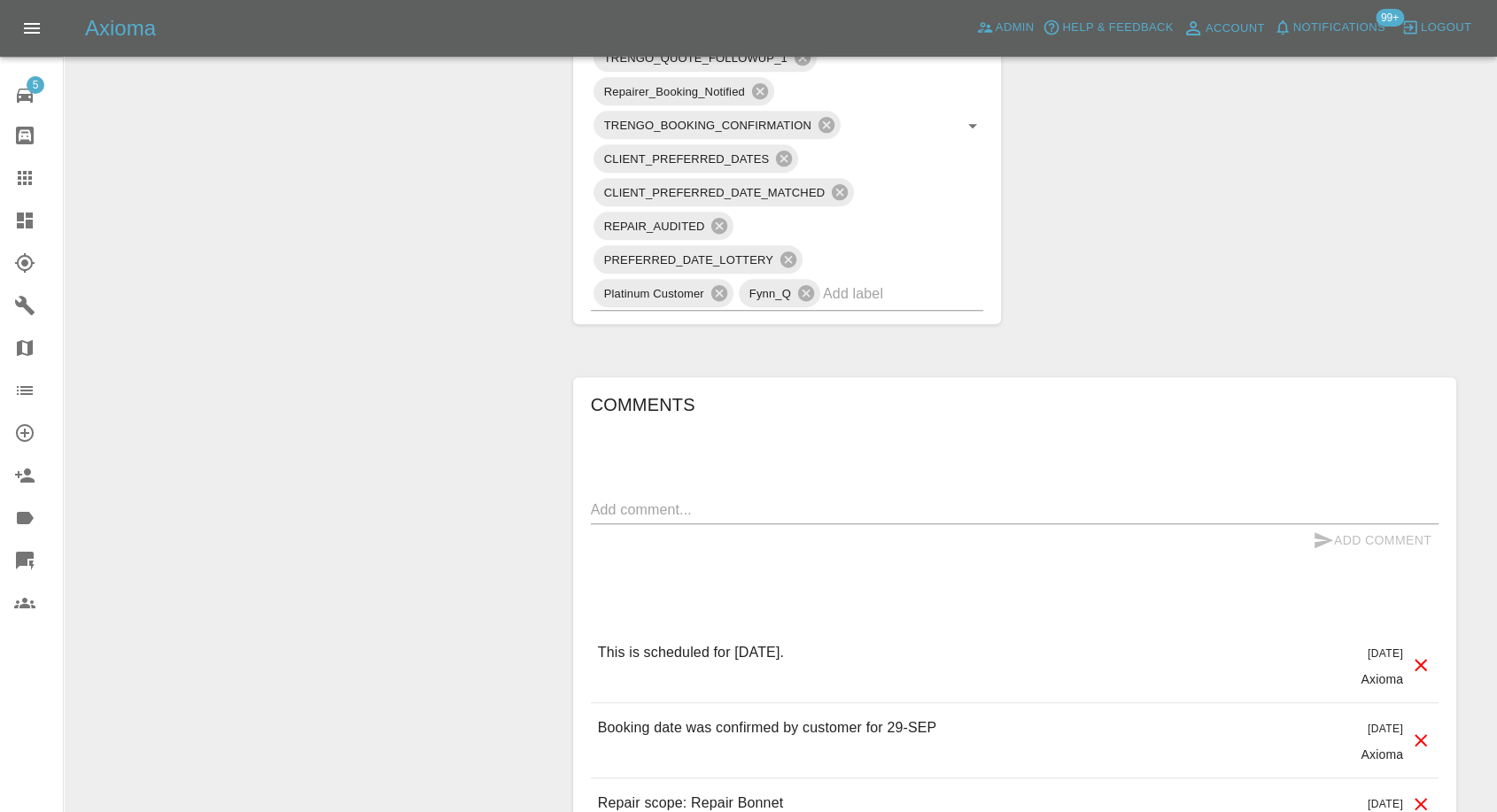
click at [25, 184] on icon at bounding box center [25, 179] width 14 height 14
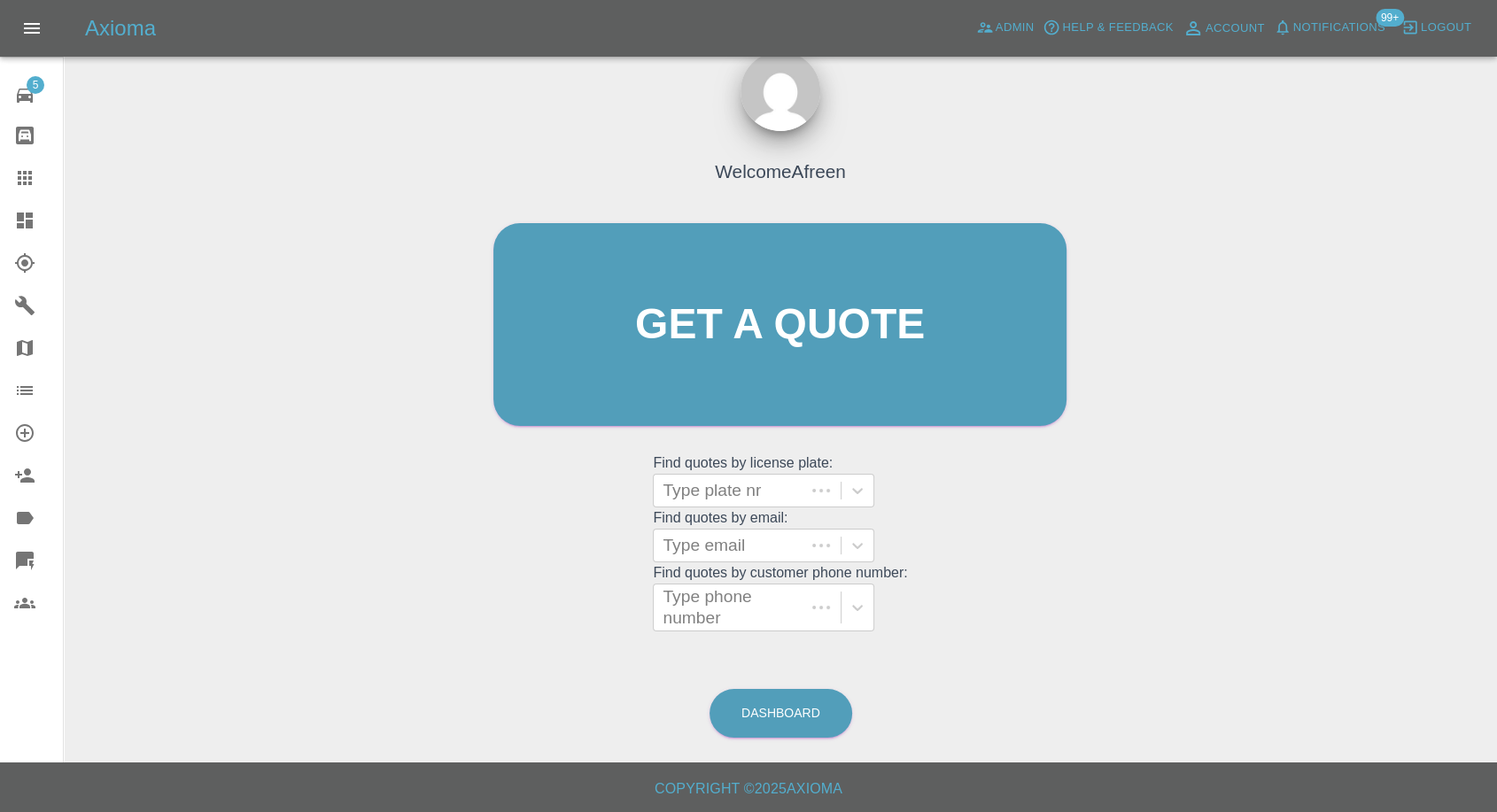
scroll to position [16, 0]
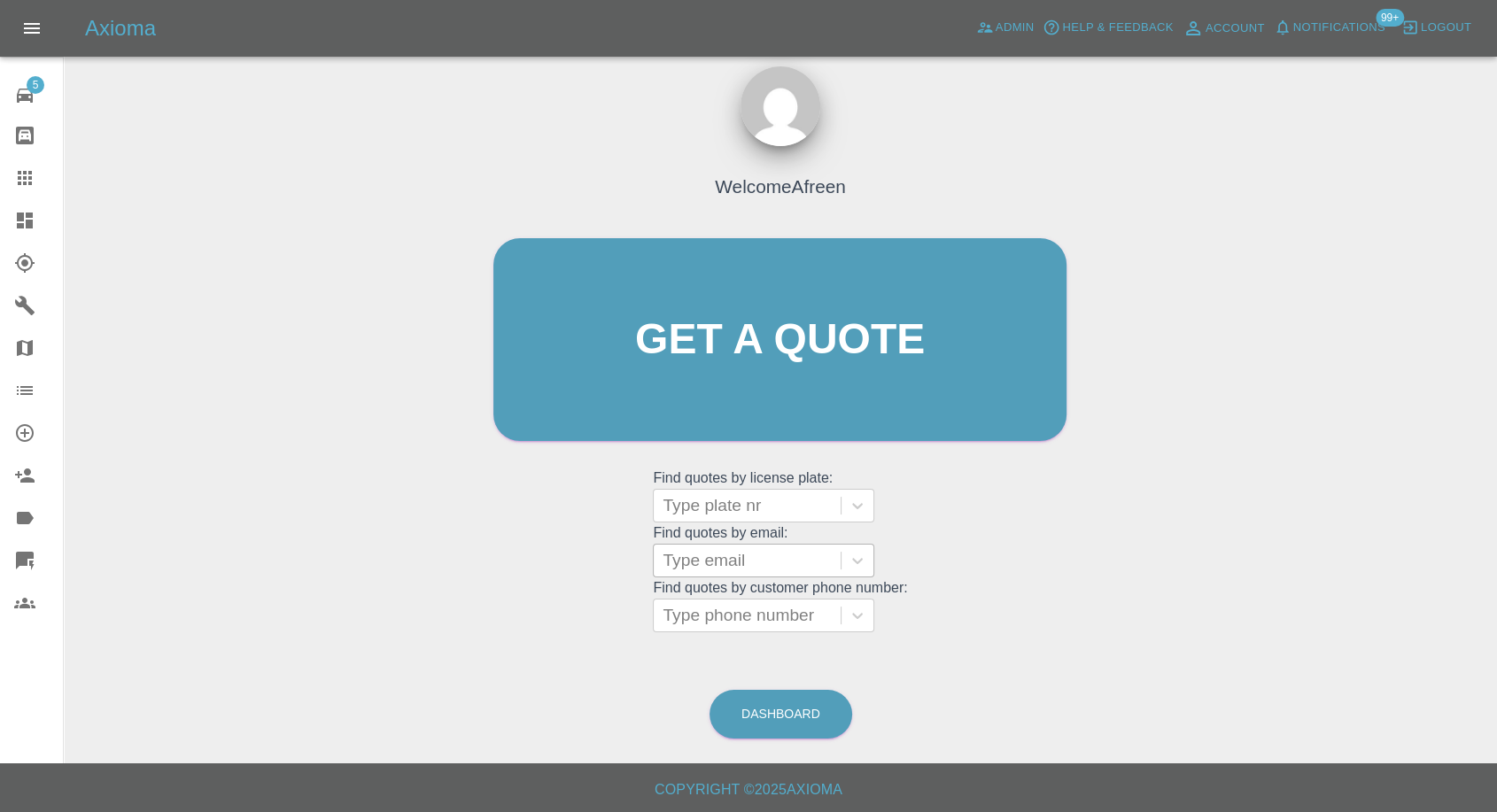
click at [696, 557] on div at bounding box center [747, 561] width 170 height 25
paste input ""[EMAIL_ADDRESS][PERSON_NAME][DOMAIN_NAME]" <undefined>"
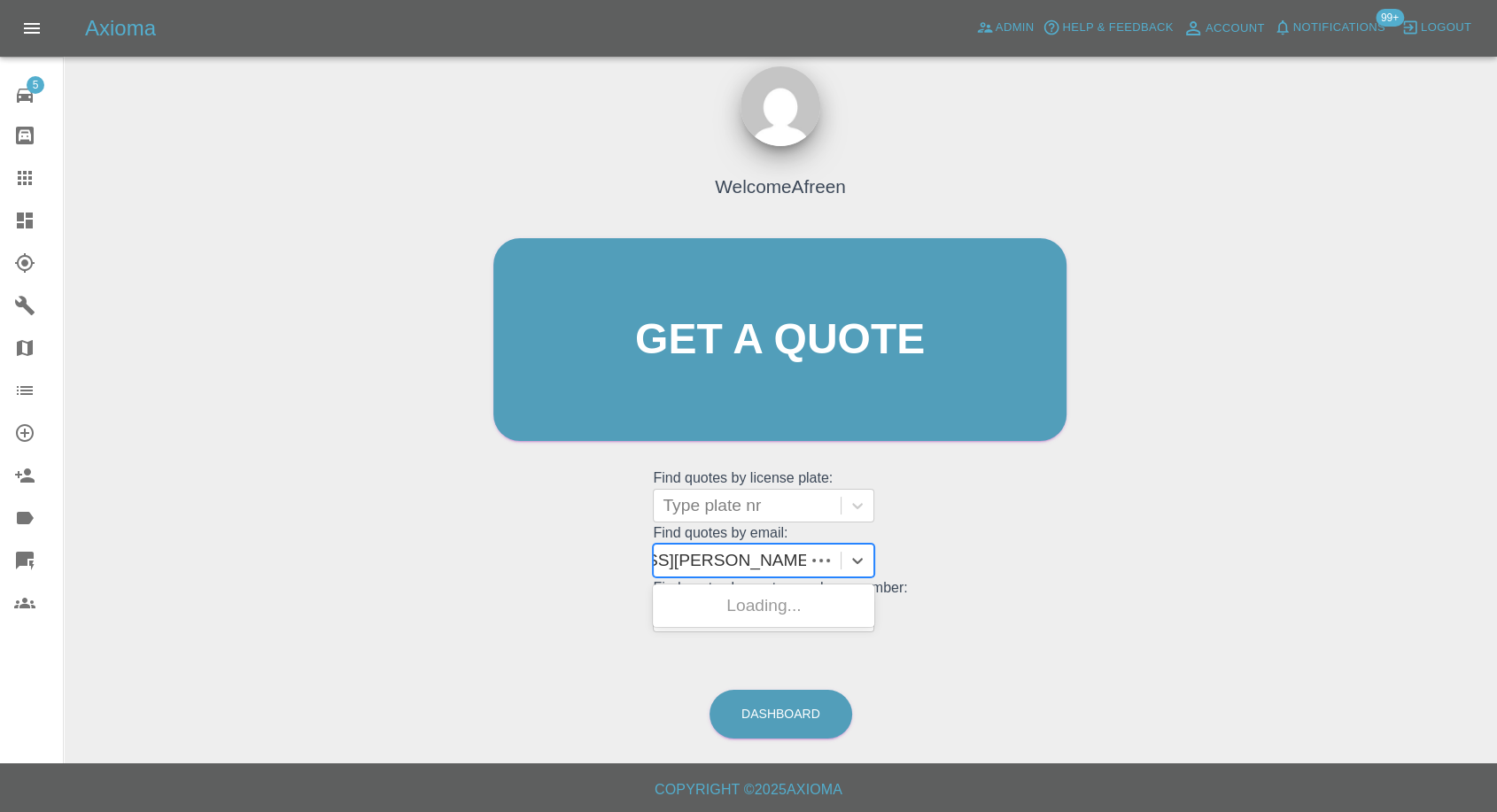
scroll to position [0, 123]
drag, startPoint x: 730, startPoint y: 559, endPoint x: 1179, endPoint y: 700, distance: 470.6
click at [1171, 694] on div "Welcome Afreen Get a quote Get a quote Find quotes by license plate: Type plate…" at bounding box center [781, 423] width 1405 height 636
type input "[EMAIL_ADDRESS][PERSON_NAME][DOMAIN_NAME]"
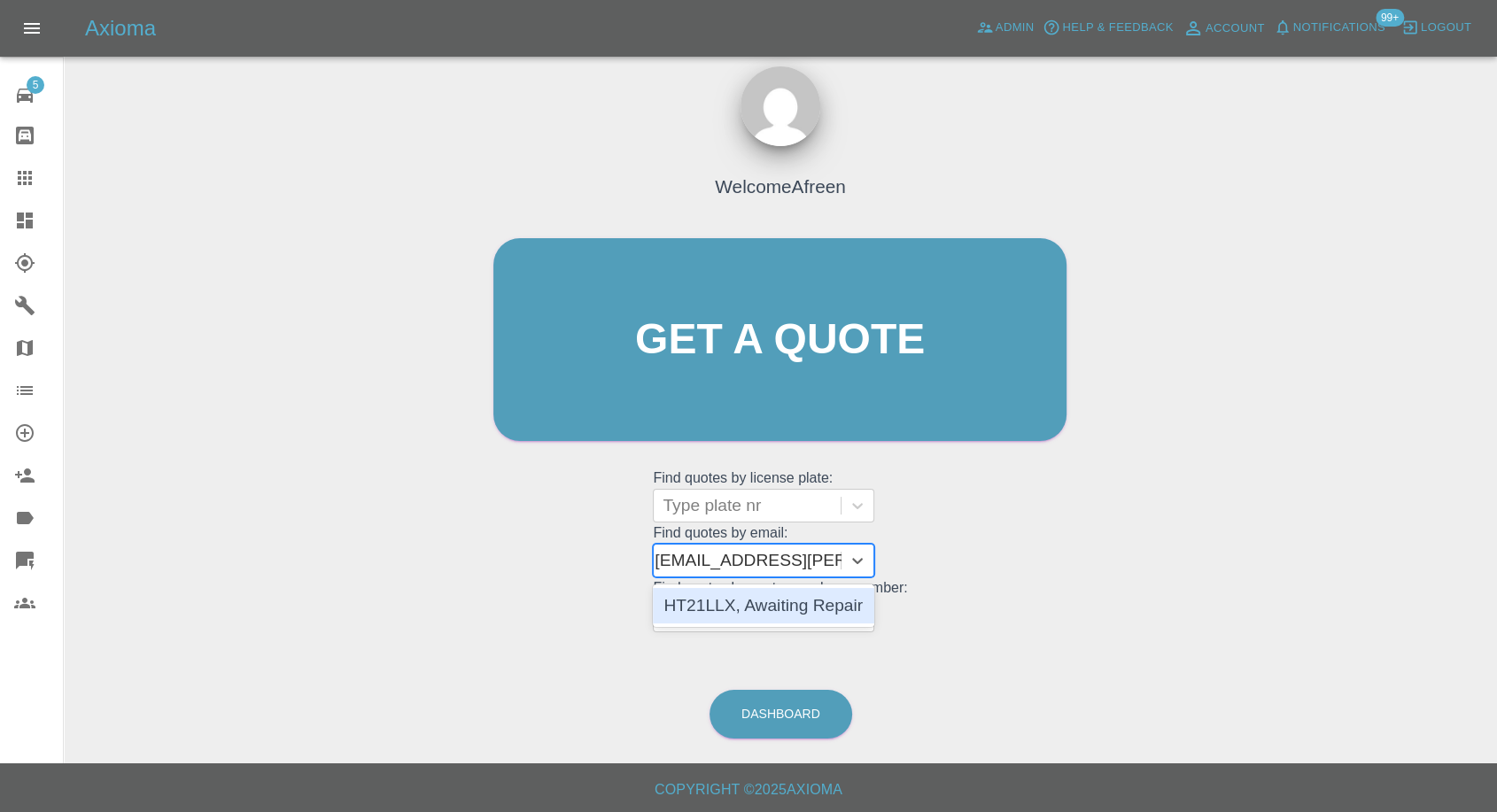
click at [741, 600] on div "HT21LLX, Awaiting Repair" at bounding box center [764, 605] width 222 height 35
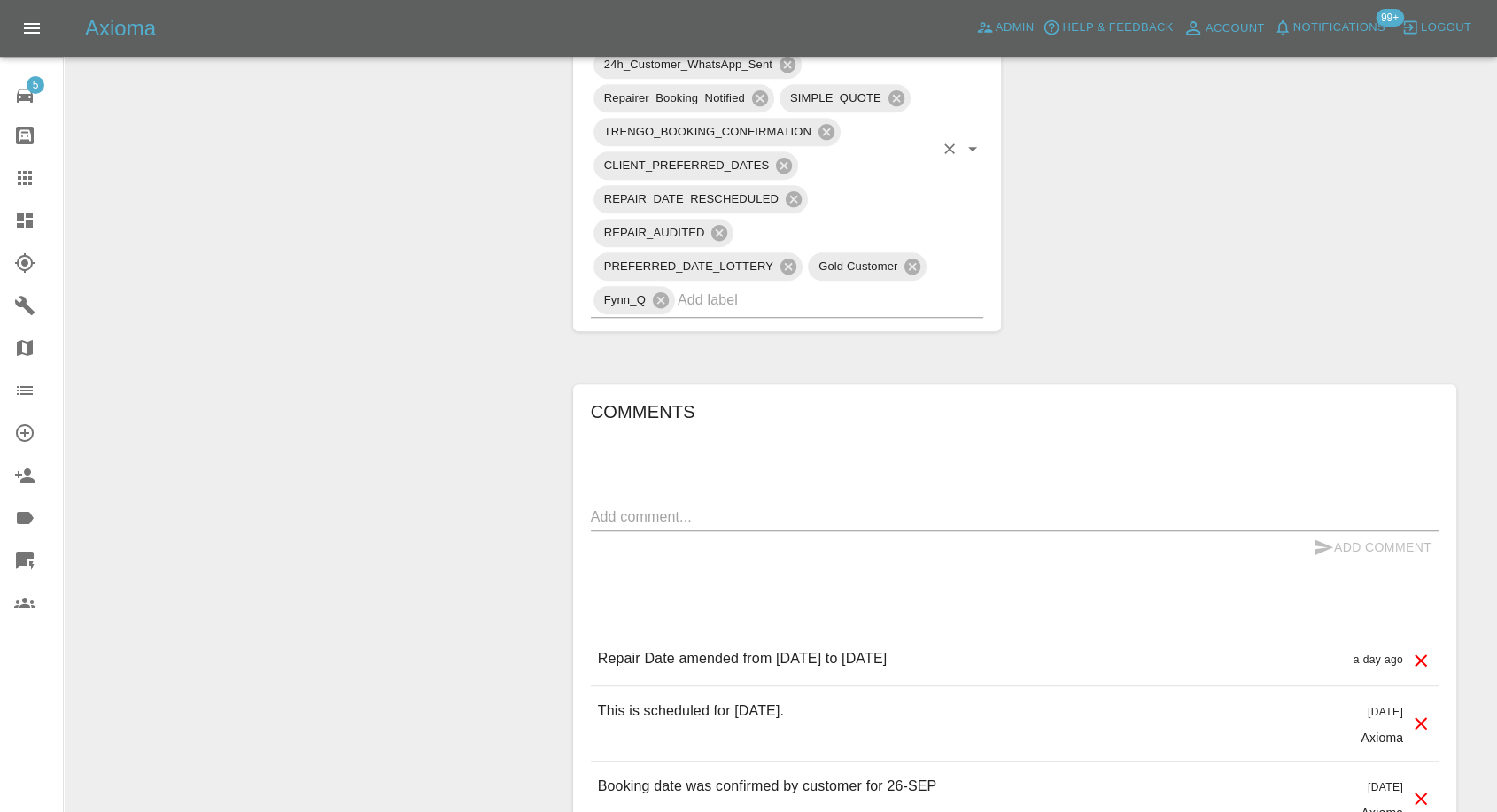
scroll to position [1279, 0]
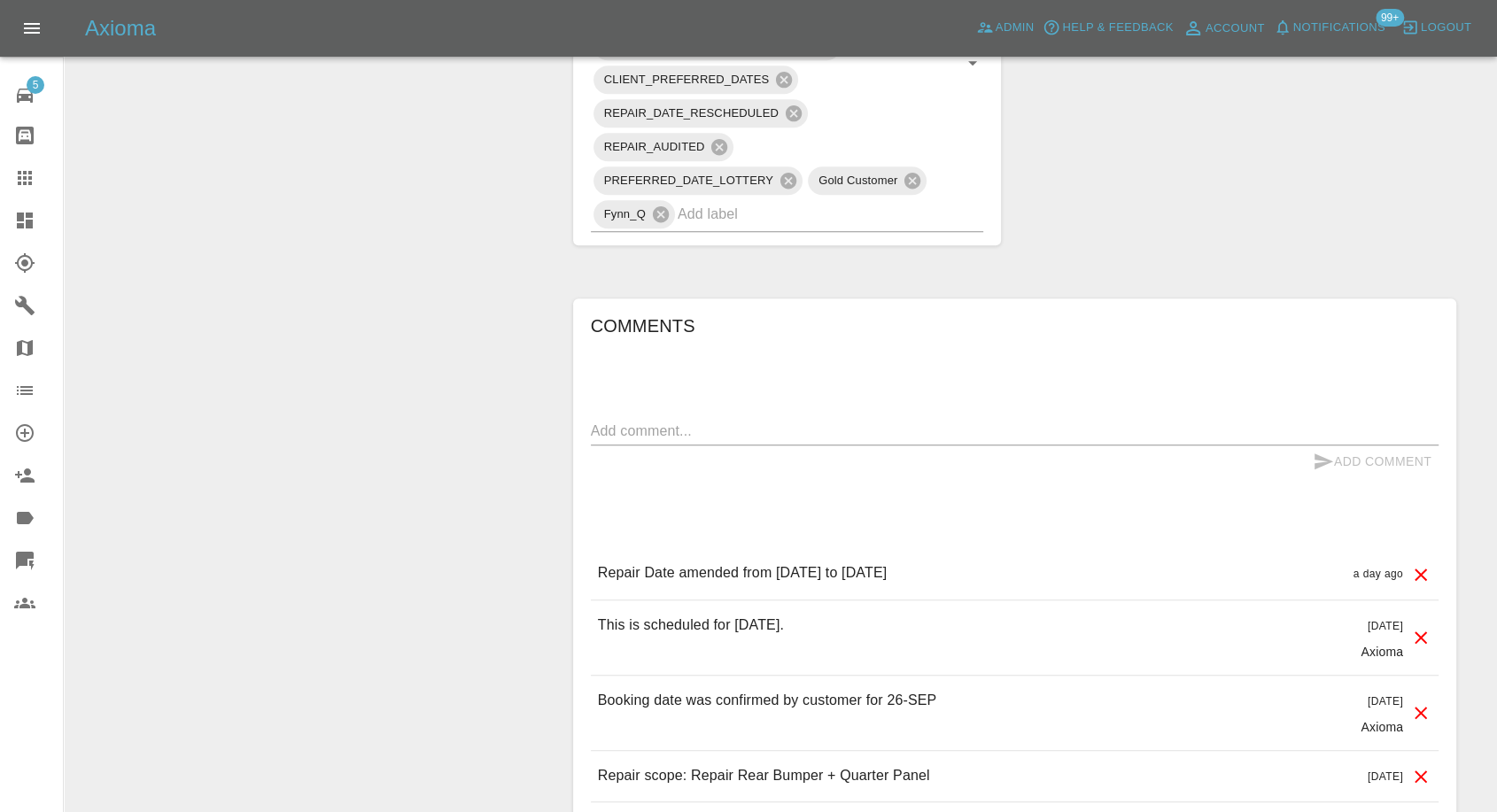
click at [14, 188] on icon at bounding box center [25, 179] width 22 height 22
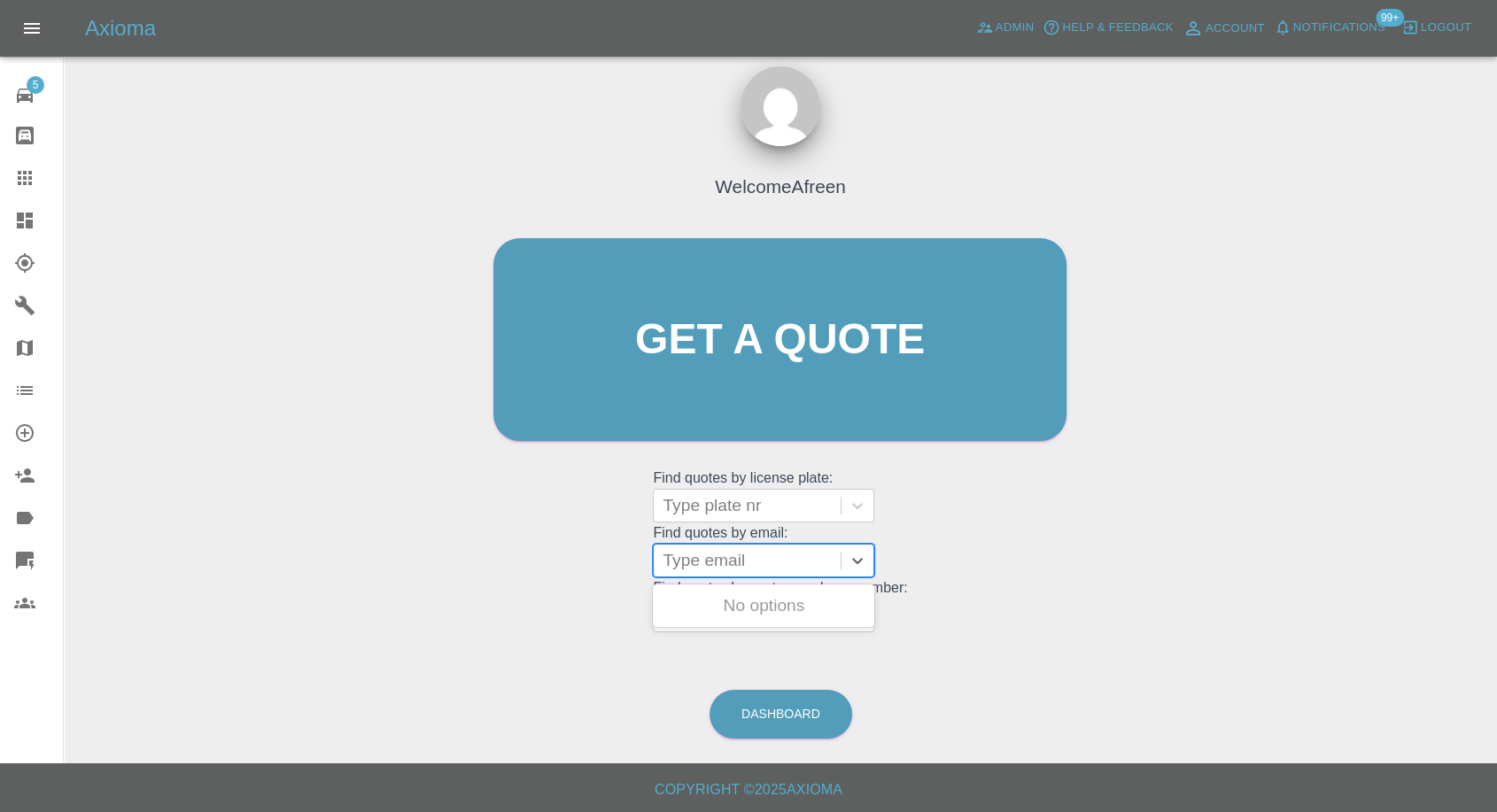
click at [747, 546] on div "Type email" at bounding box center [748, 561] width 187 height 32
paste input ""[EMAIL_ADDRESS][DOMAIN_NAME]" <undefined>"
drag, startPoint x: 728, startPoint y: 560, endPoint x: 1169, endPoint y: 597, distance: 442.5
click at [1137, 606] on div "Welcome Afreen Get a quote Get a quote Find quotes by license plate: Type plate…" at bounding box center [781, 423] width 1405 height 636
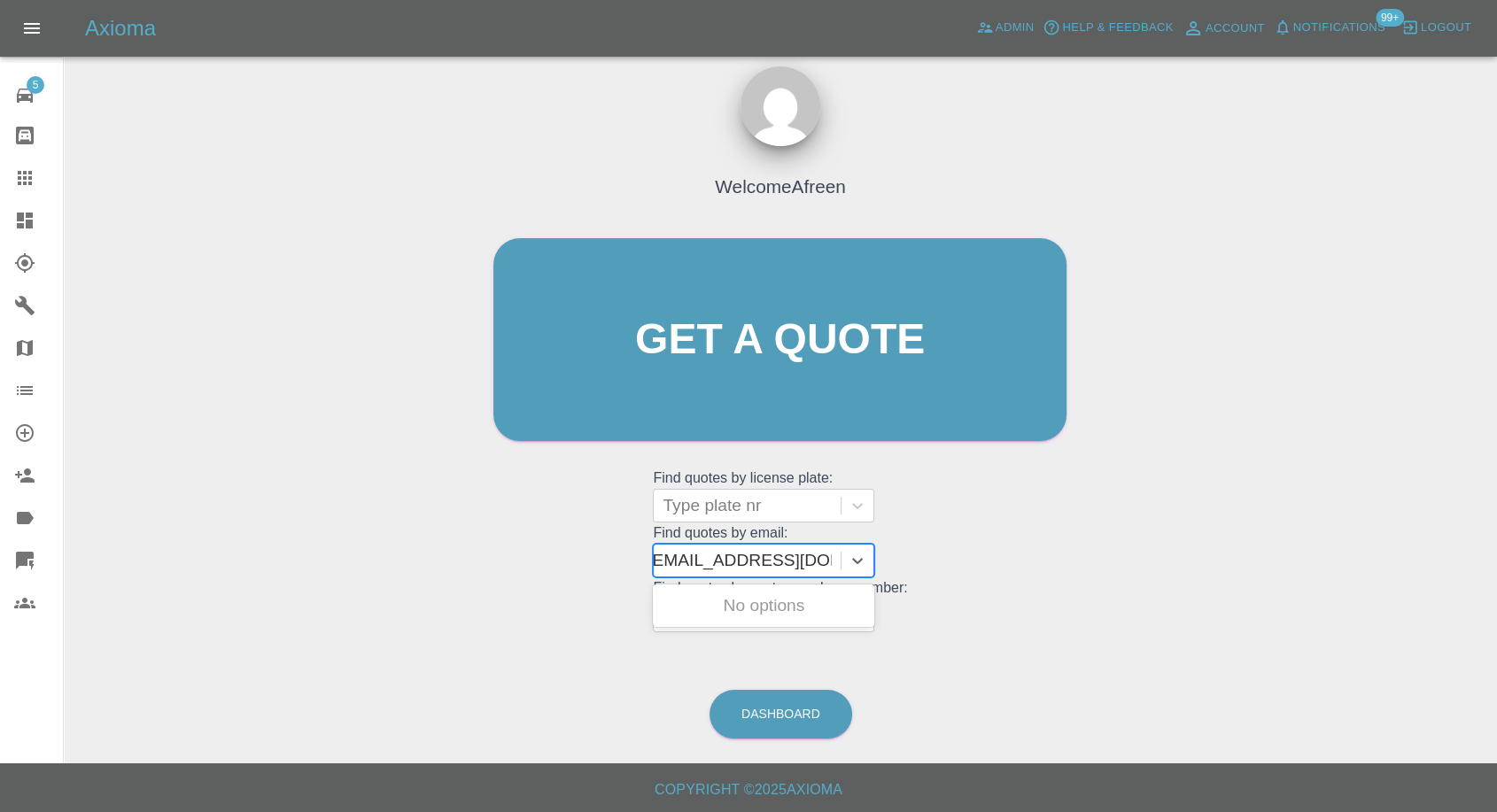
scroll to position [0, 11]
type input "[EMAIL_ADDRESS][DOMAIN_NAME]"
click at [816, 607] on div "FV73EMJ, Awaiting Repair" at bounding box center [764, 616] width 222 height 57
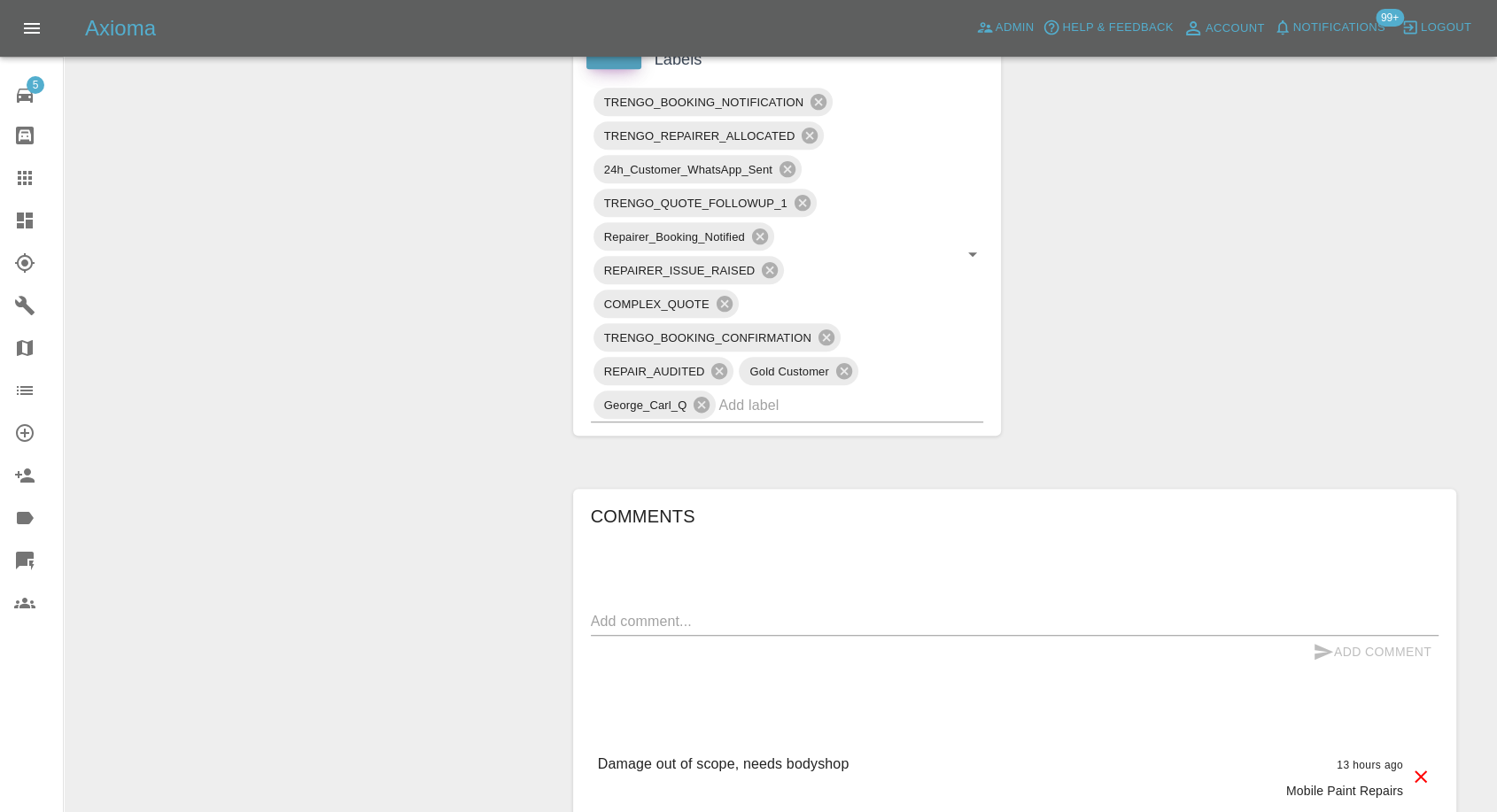
scroll to position [1279, 0]
